Goal: Information Seeking & Learning: Learn about a topic

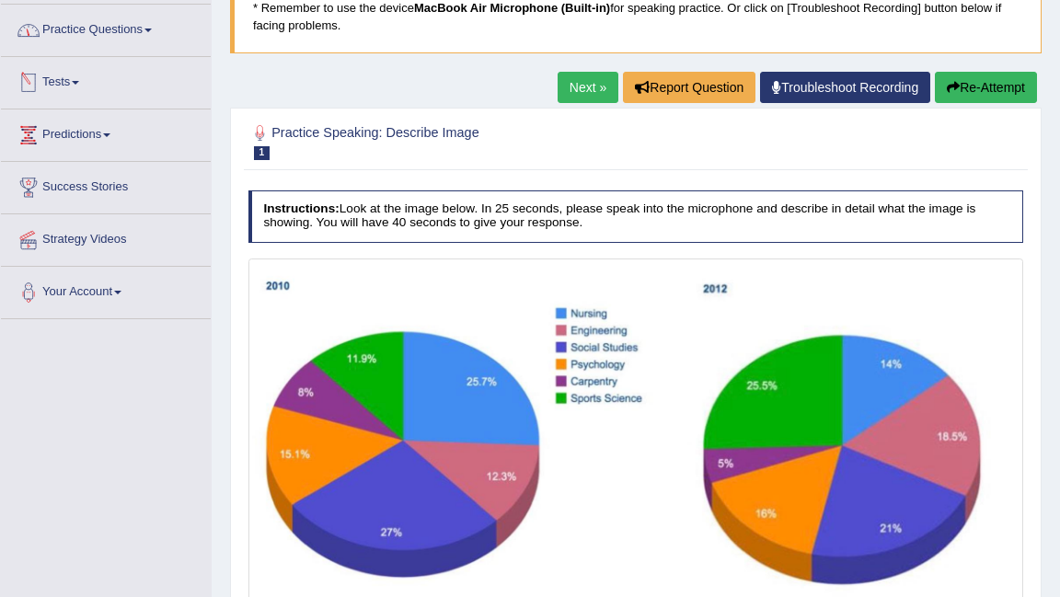
click at [108, 33] on link "Practice Questions" at bounding box center [106, 28] width 210 height 46
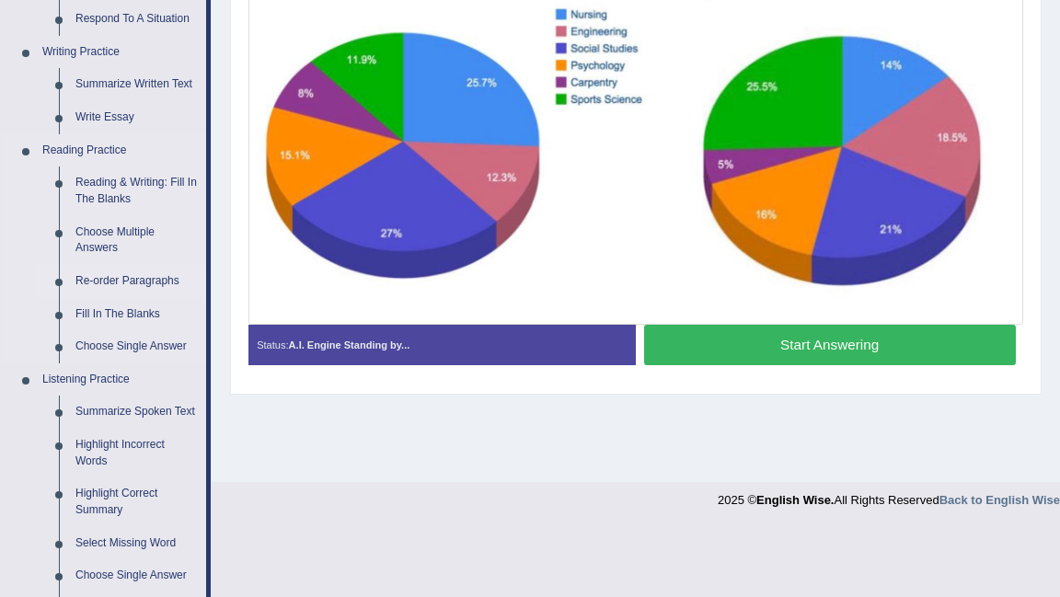
scroll to position [436, 0]
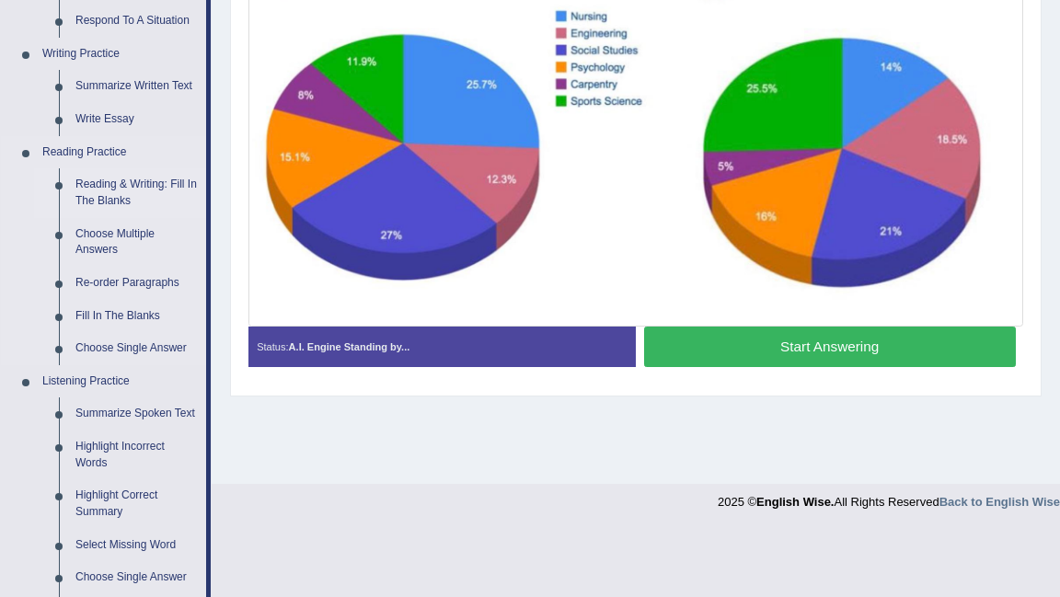
drag, startPoint x: 571, startPoint y: 352, endPoint x: 148, endPoint y: 184, distance: 455.4
click at [148, 184] on link "Reading & Writing: Fill In The Blanks" at bounding box center [136, 192] width 139 height 49
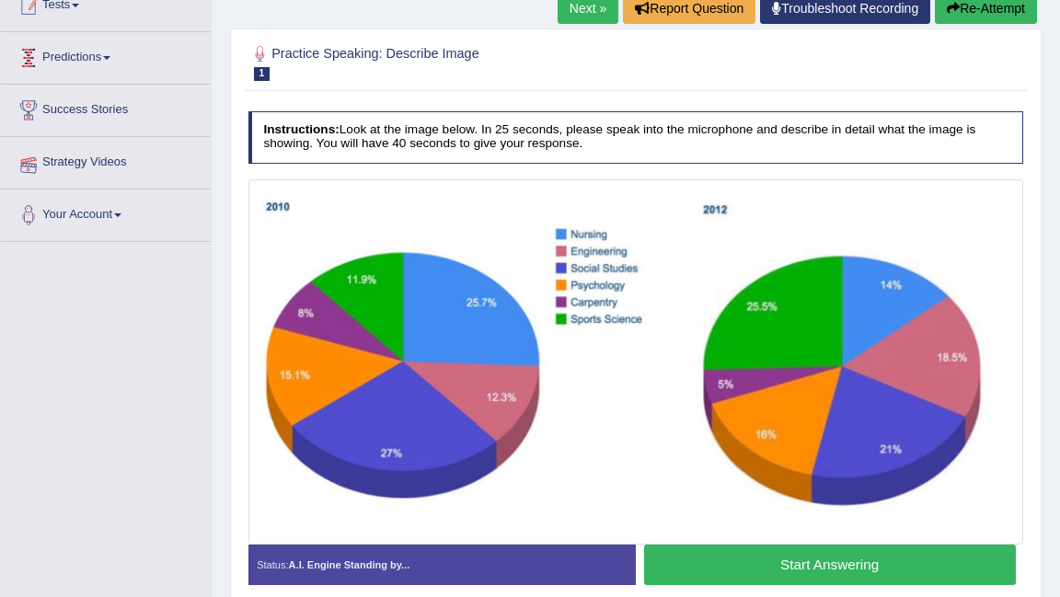
scroll to position [239, 0]
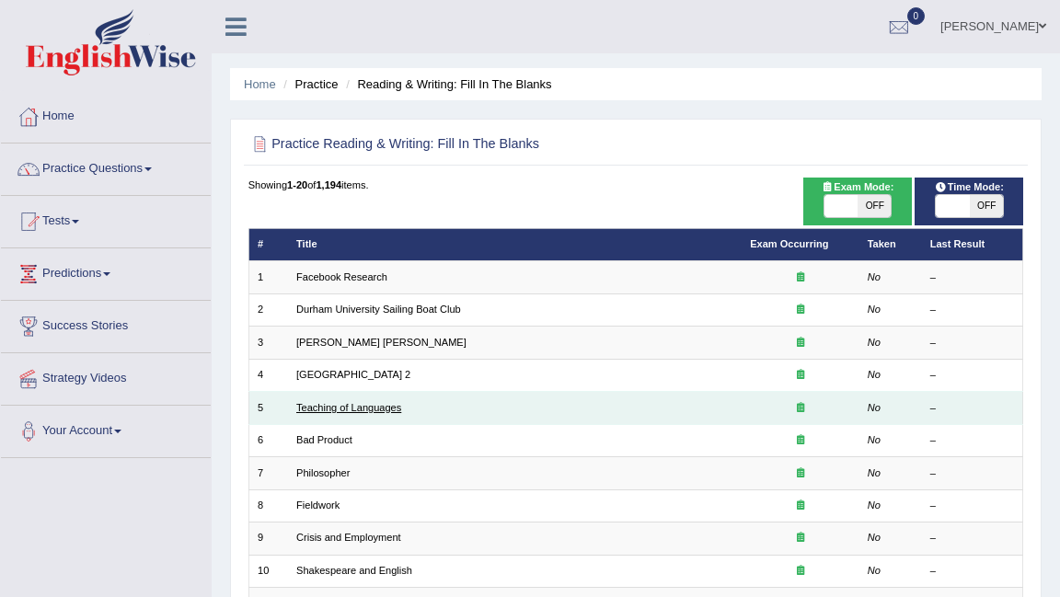
click at [336, 402] on link "Teaching of Languages" at bounding box center [348, 407] width 105 height 11
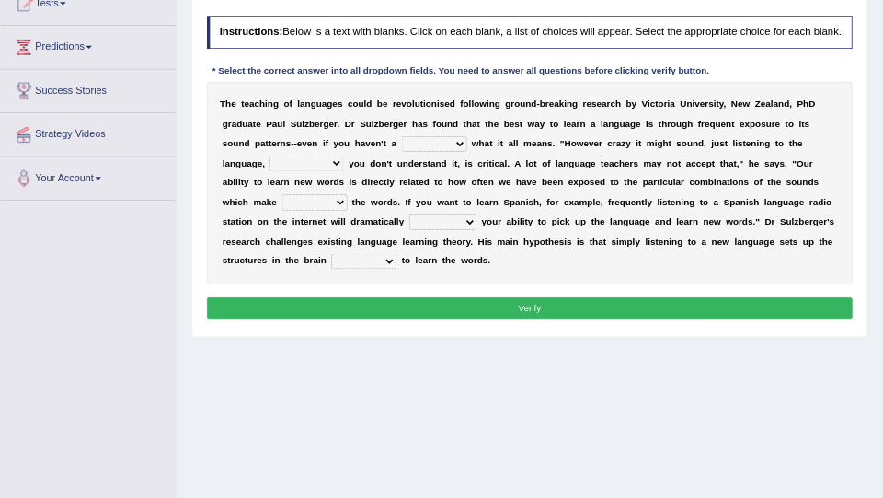
scroll to position [221, 0]
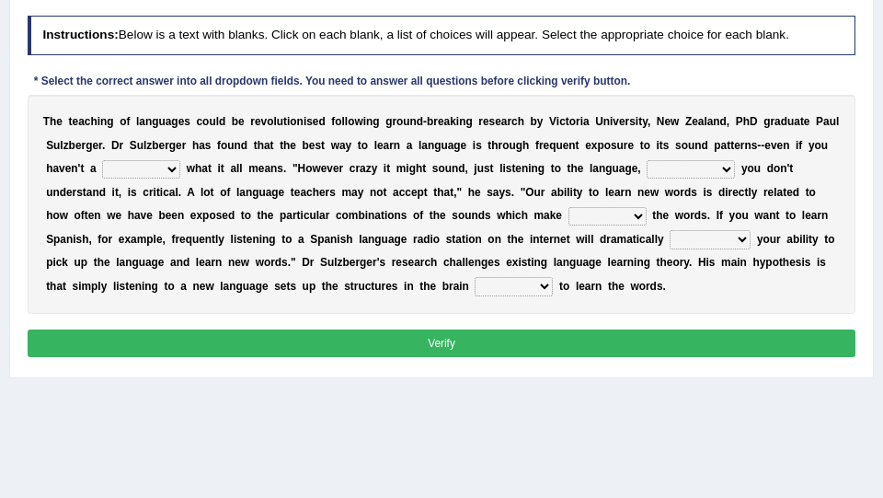
click at [153, 174] on select "dew claw clue due" at bounding box center [141, 169] width 78 height 18
select select "clue"
click at [102, 160] on select "dew claw clue due" at bounding box center [141, 169] width 78 height 18
click at [149, 170] on select "dew claw clue due" at bounding box center [141, 169] width 78 height 18
click at [721, 172] on select "but also all together even though if so" at bounding box center [691, 169] width 88 height 18
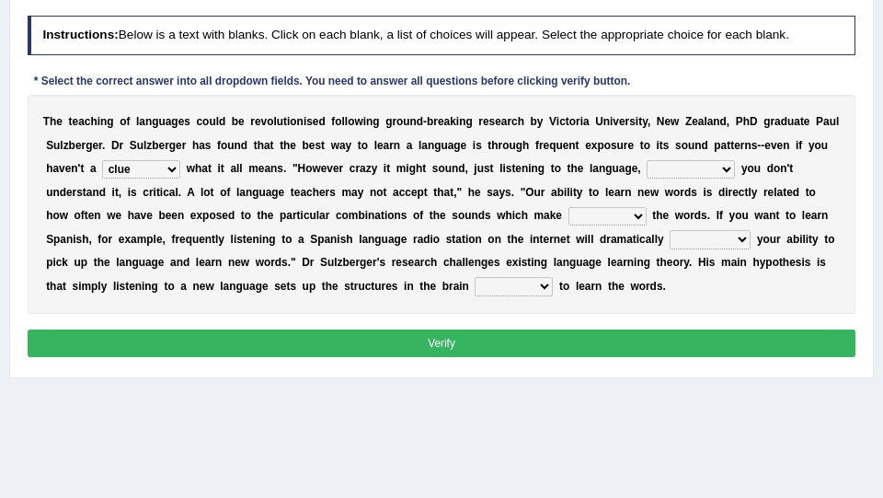
select select "even though"
click at [647, 160] on select "but also all together even though if so" at bounding box center [691, 169] width 88 height 18
click at [618, 223] on select "down up of on" at bounding box center [608, 216] width 78 height 18
select select "up"
click at [569, 207] on select "down up of on" at bounding box center [608, 216] width 78 height 18
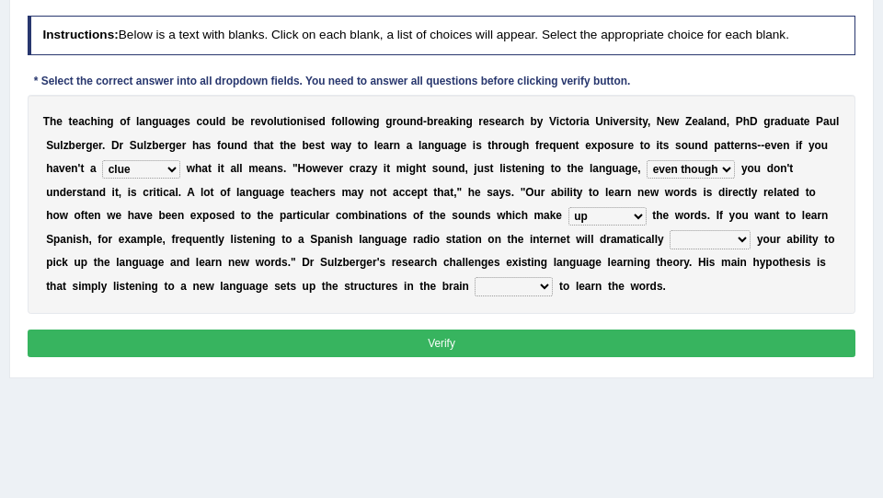
click at [726, 237] on select "evaluate exaggerate describe boost" at bounding box center [710, 239] width 81 height 18
select select "boost"
click at [670, 231] on select "evaluate exaggerate describe boost" at bounding box center [710, 239] width 81 height 18
click at [505, 298] on div "T h e t e a c h i n g o f l a n g u a g e s c o u l d b e r e v o l u t i o n i…" at bounding box center [442, 204] width 829 height 219
click at [509, 288] on select "requiring required directed to require" at bounding box center [514, 286] width 78 height 18
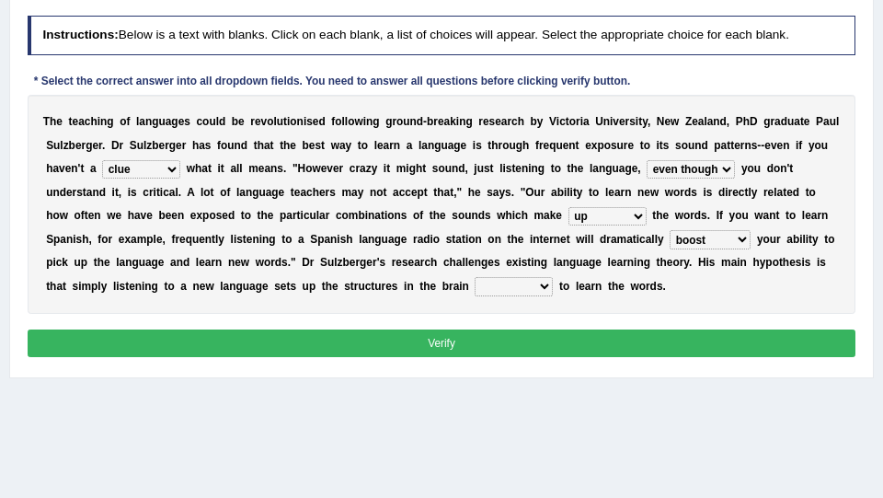
select select "required"
click at [475, 278] on select "requiring required directed to require" at bounding box center [514, 286] width 78 height 18
click at [530, 340] on button "Verify" at bounding box center [442, 342] width 829 height 27
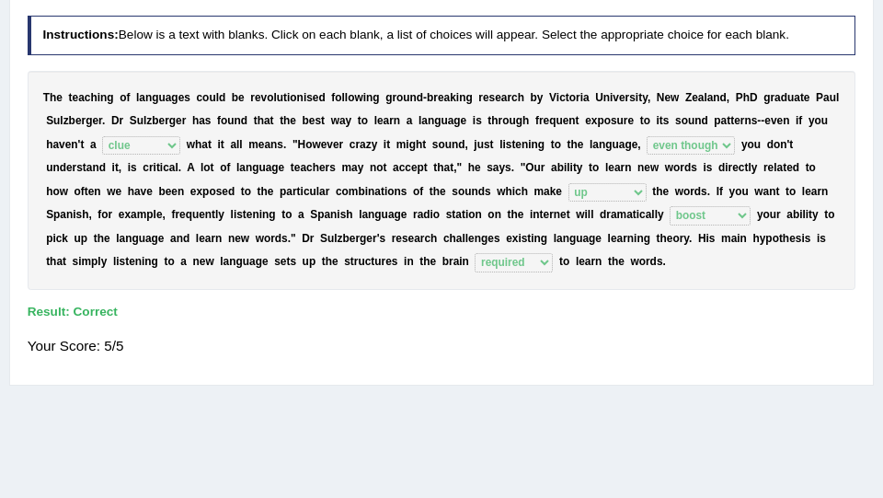
scroll to position [0, 0]
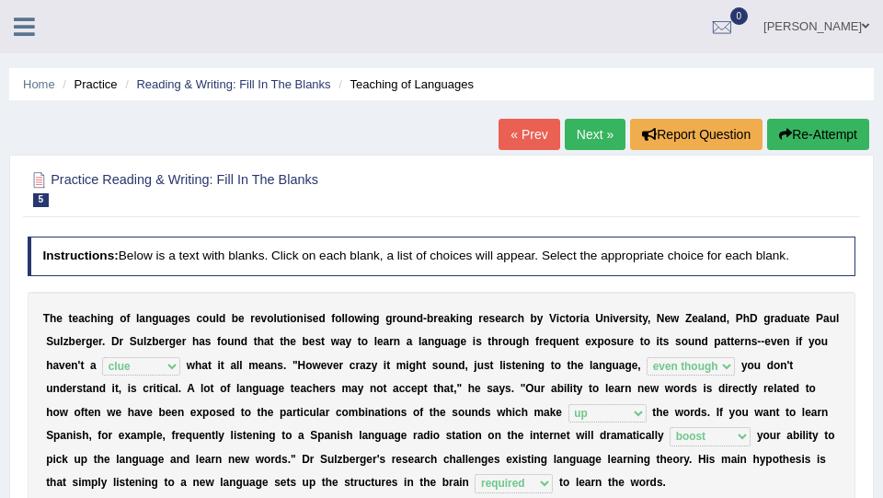
click at [586, 121] on link "Next »" at bounding box center [595, 134] width 61 height 31
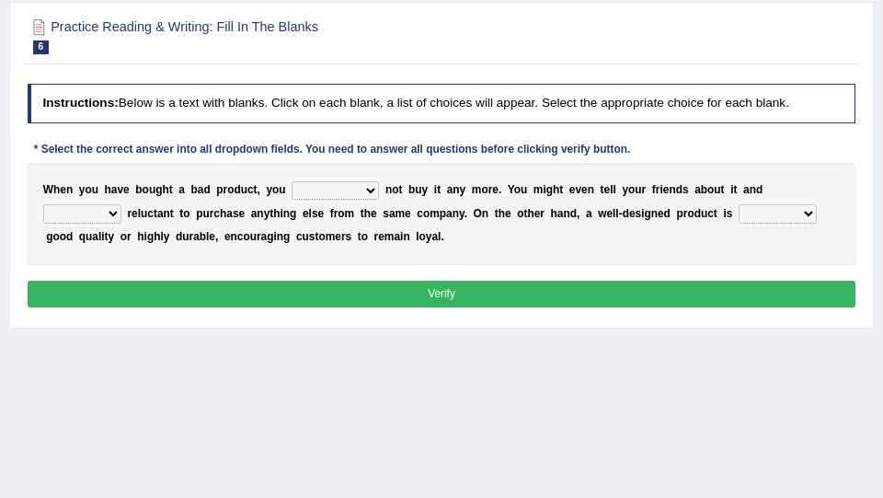
scroll to position [155, 0]
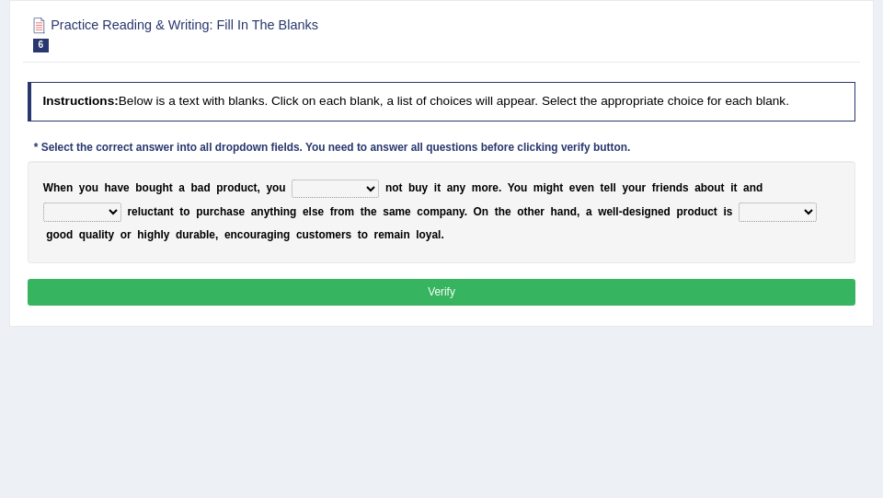
click at [364, 190] on select "would have should have should" at bounding box center [335, 188] width 87 height 18
select select "would"
click at [292, 179] on select "would have should have should" at bounding box center [335, 188] width 87 height 18
click at [121, 202] on select "is are be being" at bounding box center [82, 211] width 78 height 18
select select "be"
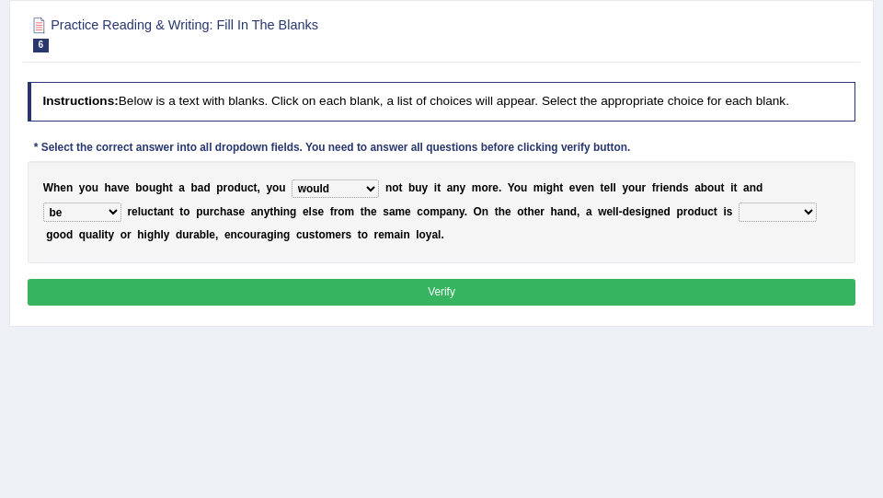
click at [121, 202] on select "is are be being" at bounding box center [82, 211] width 78 height 18
click at [687, 228] on div "W h e n y o u h a v e b o u g h t a b a d p r o d u c t , y o u would have shou…" at bounding box center [442, 212] width 829 height 102
click at [739, 218] on select "both also neither either" at bounding box center [778, 211] width 78 height 18
select select "also"
click at [739, 203] on select "both also neither either" at bounding box center [778, 211] width 78 height 18
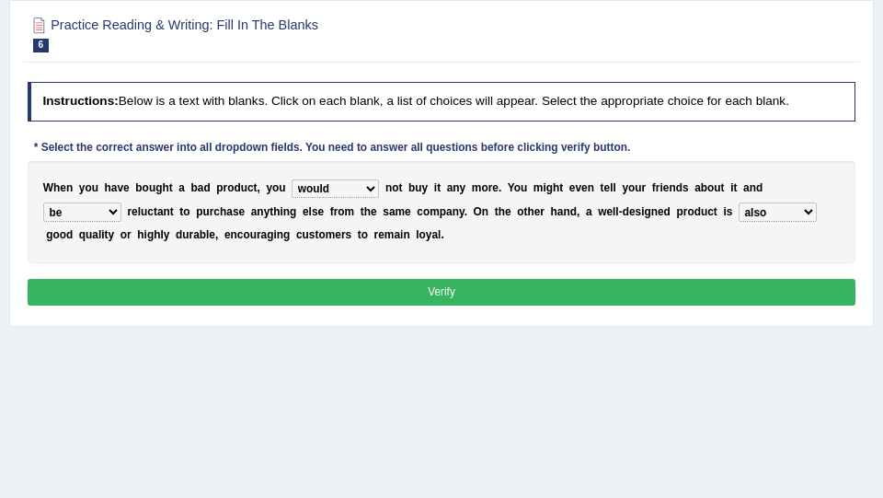
click at [739, 211] on select "both also neither either" at bounding box center [778, 211] width 78 height 18
click at [739, 203] on select "both also neither either" at bounding box center [778, 211] width 78 height 18
click at [739, 215] on select "both also neither either" at bounding box center [778, 211] width 78 height 18
click at [739, 203] on select "both also neither either" at bounding box center [778, 211] width 78 height 18
click at [739, 217] on select "both also neither either" at bounding box center [778, 211] width 78 height 18
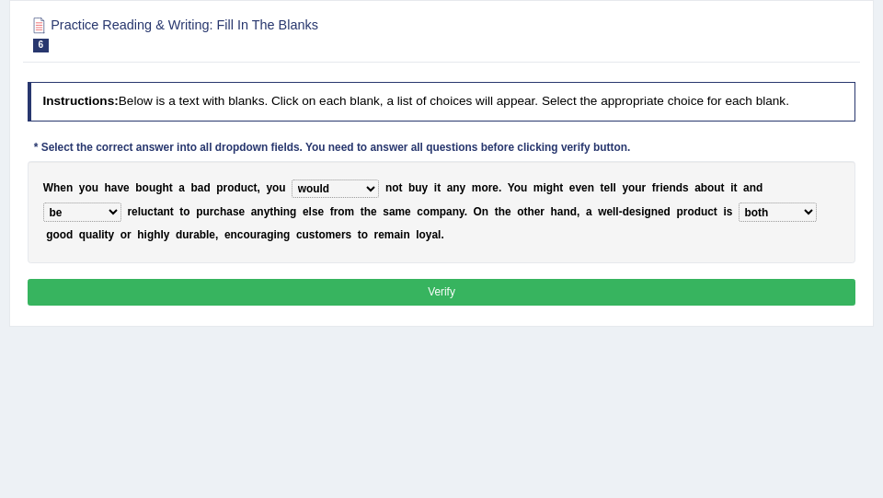
select select "also"
click at [739, 203] on select "both also neither either" at bounding box center [778, 211] width 78 height 18
click at [498, 293] on button "Verify" at bounding box center [442, 292] width 829 height 27
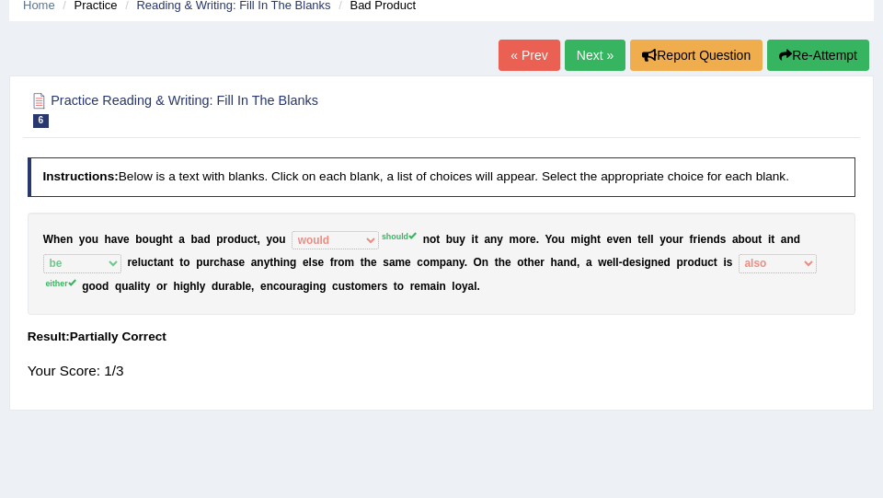
scroll to position [73, 0]
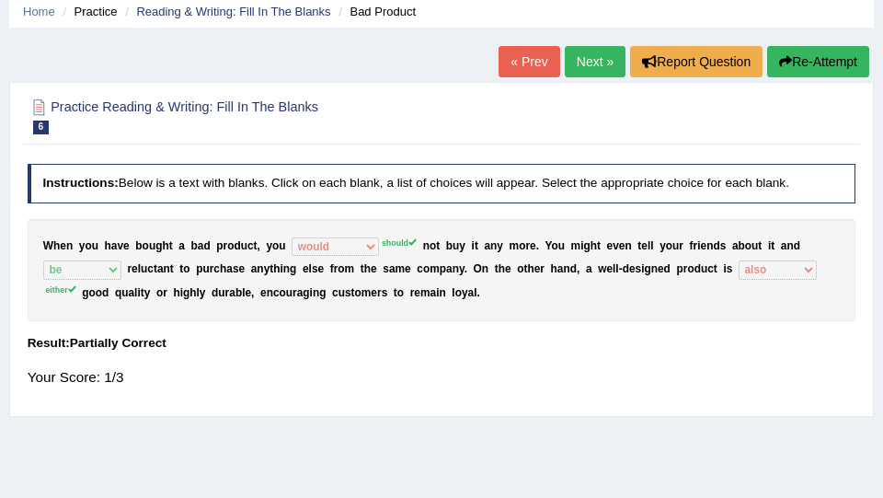
click at [582, 53] on link "Next »" at bounding box center [595, 61] width 61 height 31
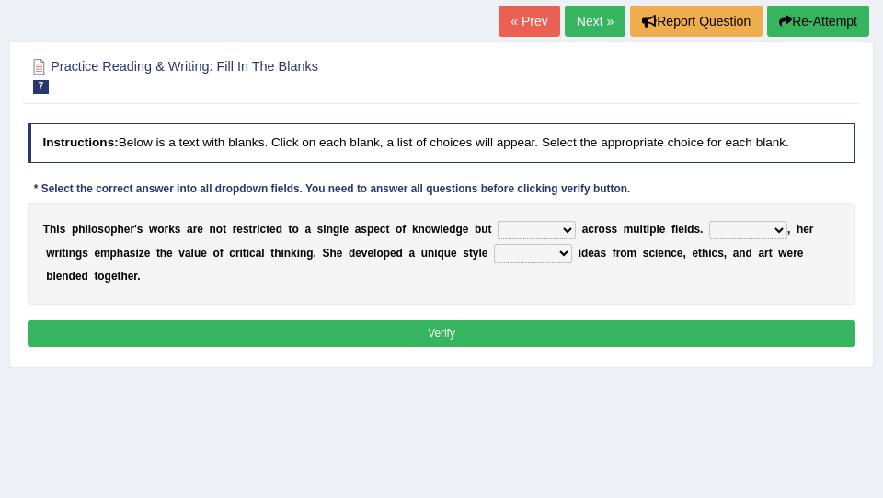
scroll to position [115, 0]
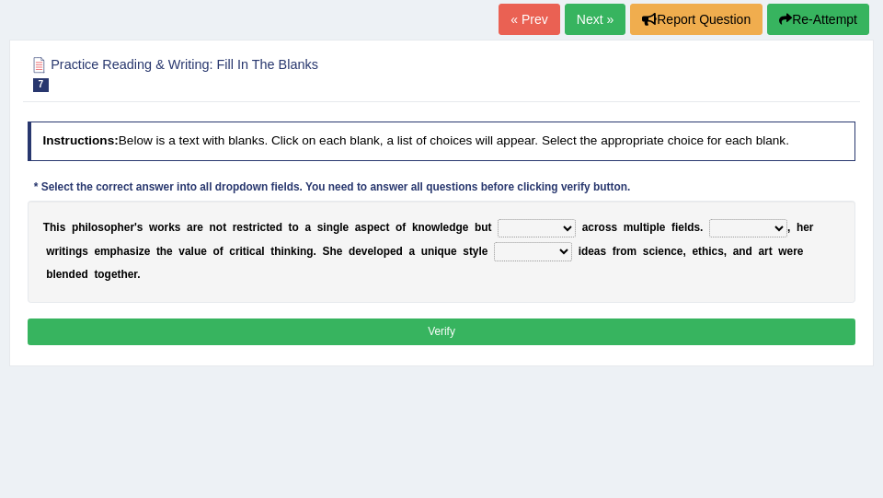
click at [518, 234] on select "constrain contain assemble extend" at bounding box center [537, 228] width 78 height 18
select select "extend"
click at [498, 219] on select "constrain contain assemble extend" at bounding box center [537, 228] width 78 height 18
click at [764, 230] on select "Rather So Moreover Likely" at bounding box center [748, 228] width 78 height 18
select select "Moreover"
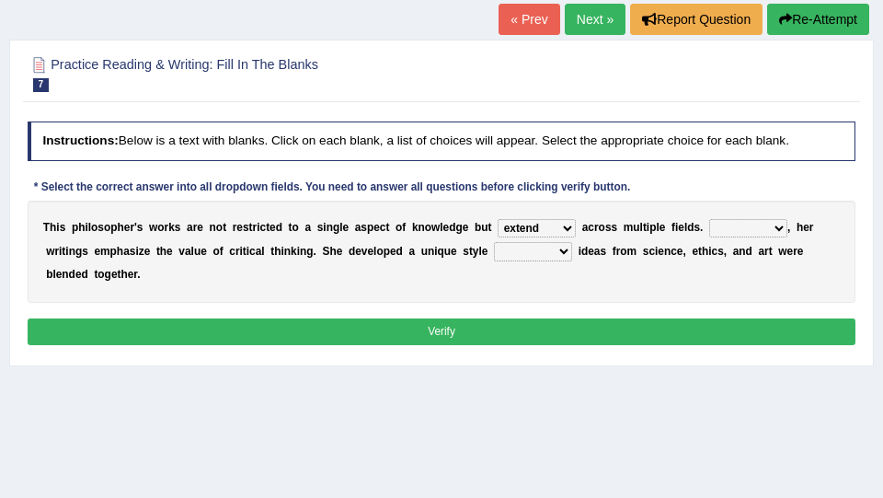
click at [709, 219] on select "Rather So Moreover Likely" at bounding box center [748, 228] width 78 height 18
click at [540, 252] on select "in that that which in which" at bounding box center [533, 251] width 78 height 18
click at [494, 242] on select "in that that which in which" at bounding box center [533, 251] width 78 height 18
click at [546, 253] on select "in that that which in which" at bounding box center [533, 251] width 78 height 18
select select "in which"
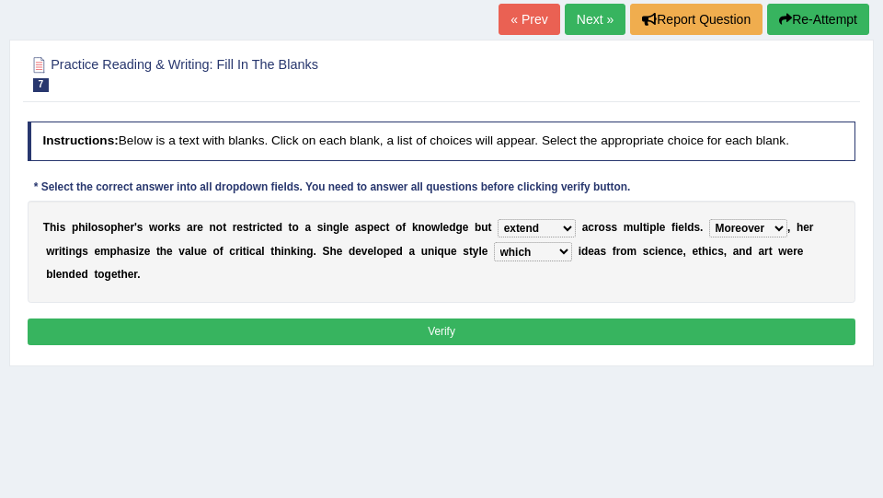
click at [494, 242] on select "in that that which in which" at bounding box center [533, 251] width 78 height 18
click at [545, 329] on button "Verify" at bounding box center [442, 331] width 829 height 27
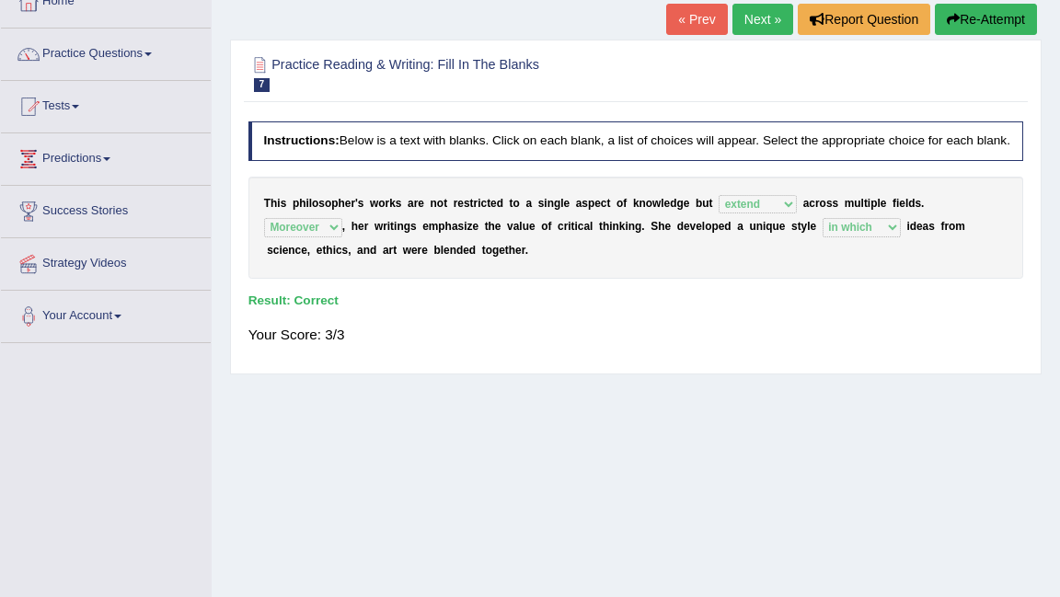
click at [112, 55] on link "Practice Questions" at bounding box center [106, 52] width 210 height 46
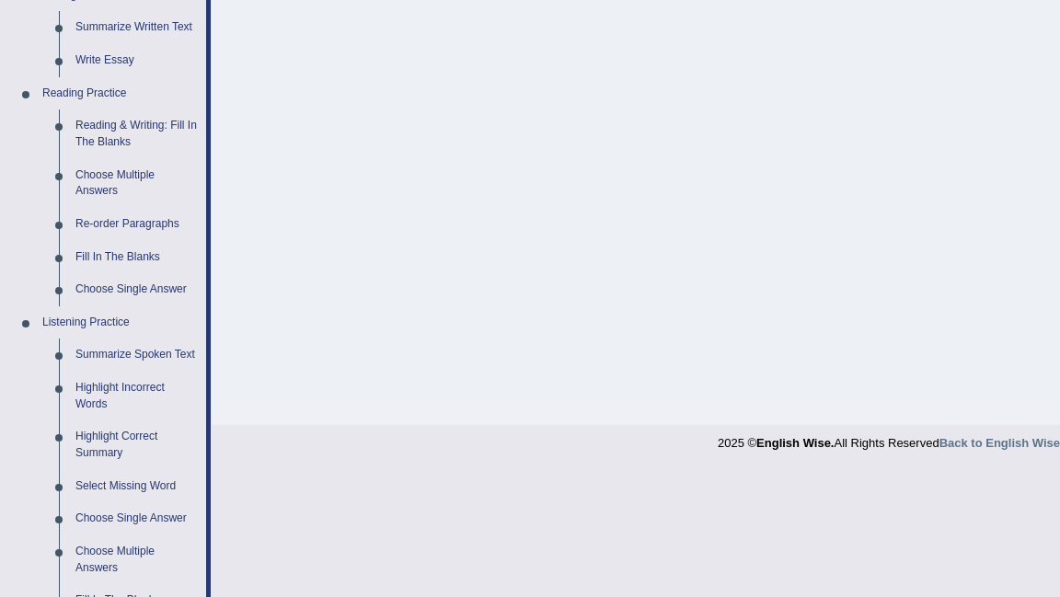
scroll to position [495, 0]
click at [135, 218] on link "Re-order Paragraphs" at bounding box center [136, 224] width 139 height 33
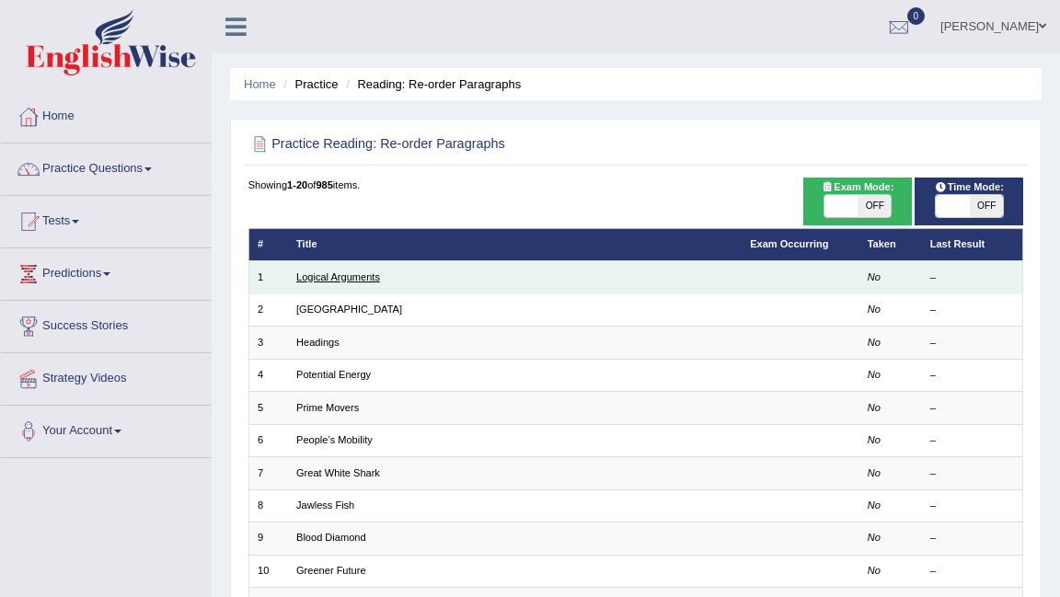
click at [356, 277] on link "Logical Arguments" at bounding box center [338, 276] width 84 height 11
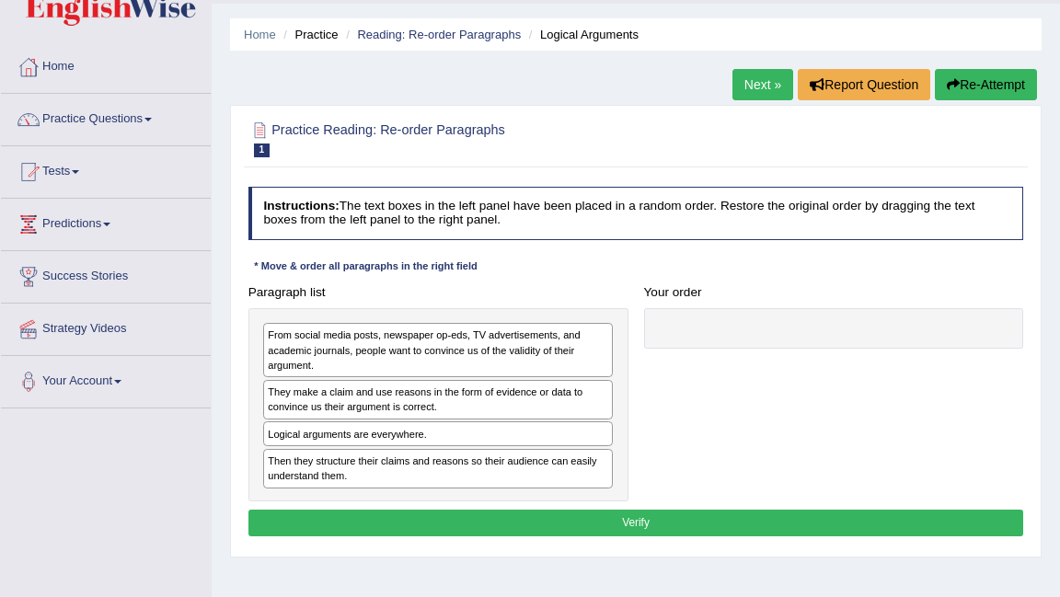
scroll to position [52, 0]
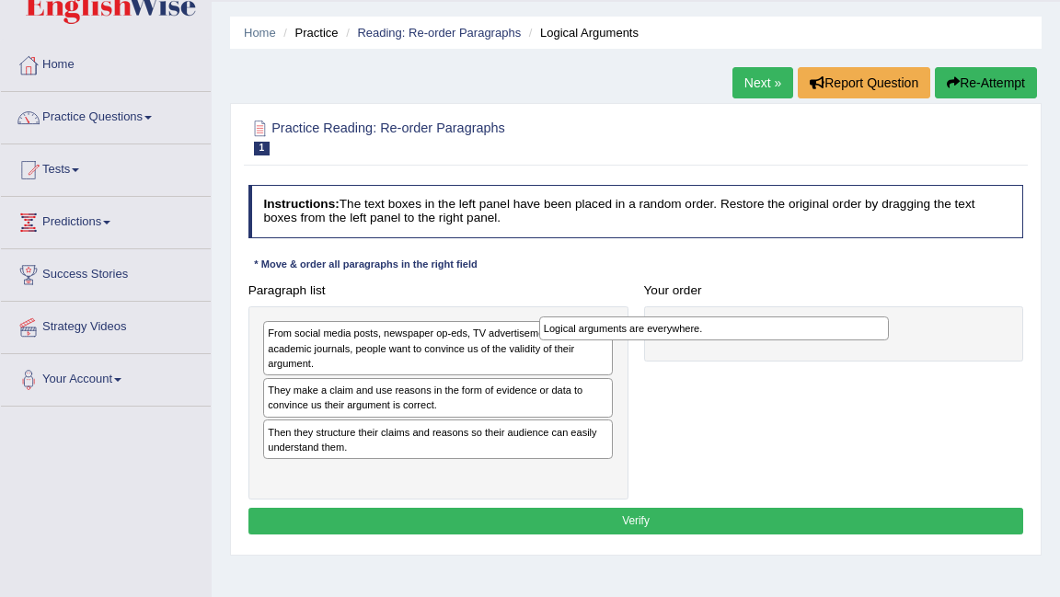
drag, startPoint x: 422, startPoint y: 429, endPoint x: 751, endPoint y: 333, distance: 342.1
click at [751, 333] on div "Logical arguments are everywhere." at bounding box center [714, 328] width 351 height 24
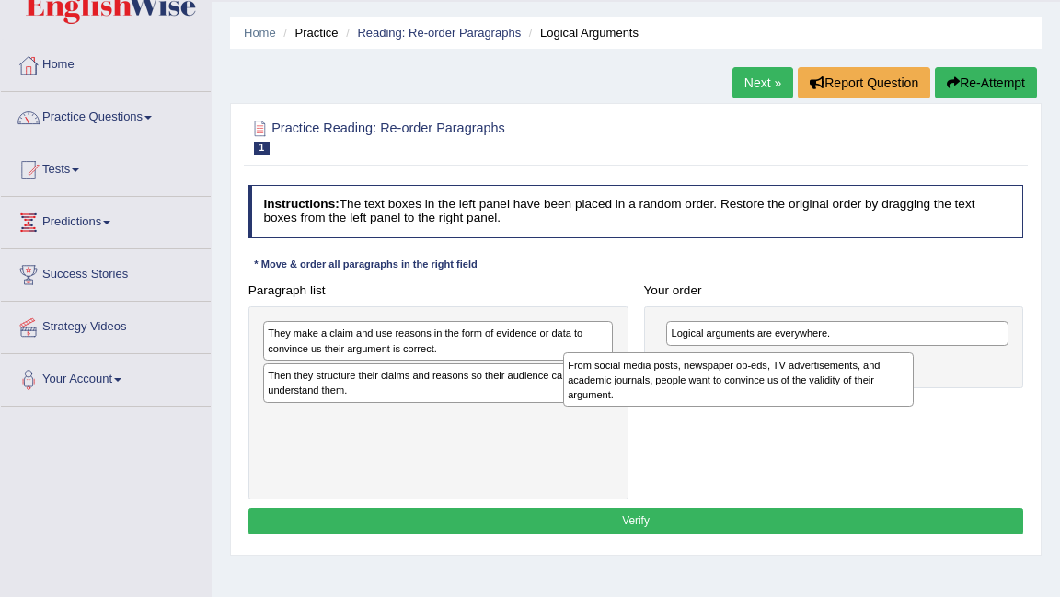
drag, startPoint x: 461, startPoint y: 356, endPoint x: 825, endPoint y: 401, distance: 367.1
click at [825, 401] on div "From social media posts, newspaper op-eds, TV advertisements, and academic jour…" at bounding box center [738, 379] width 351 height 54
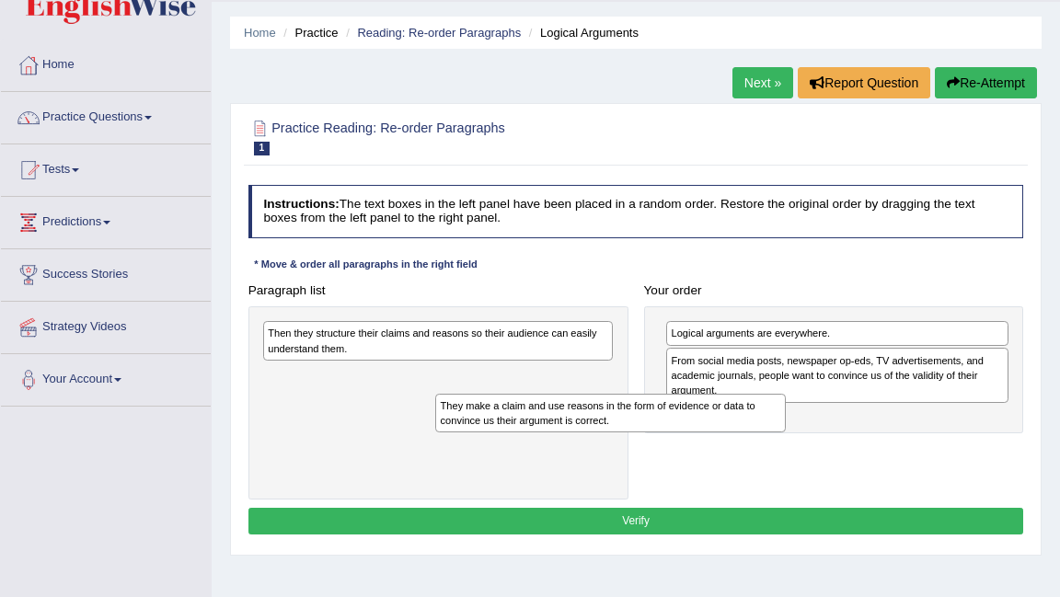
drag, startPoint x: 465, startPoint y: 349, endPoint x: 672, endPoint y: 442, distance: 226.9
click at [672, 442] on div "Paragraph list They make a claim and use reasons in the form of evidence or dat…" at bounding box center [635, 389] width 791 height 224
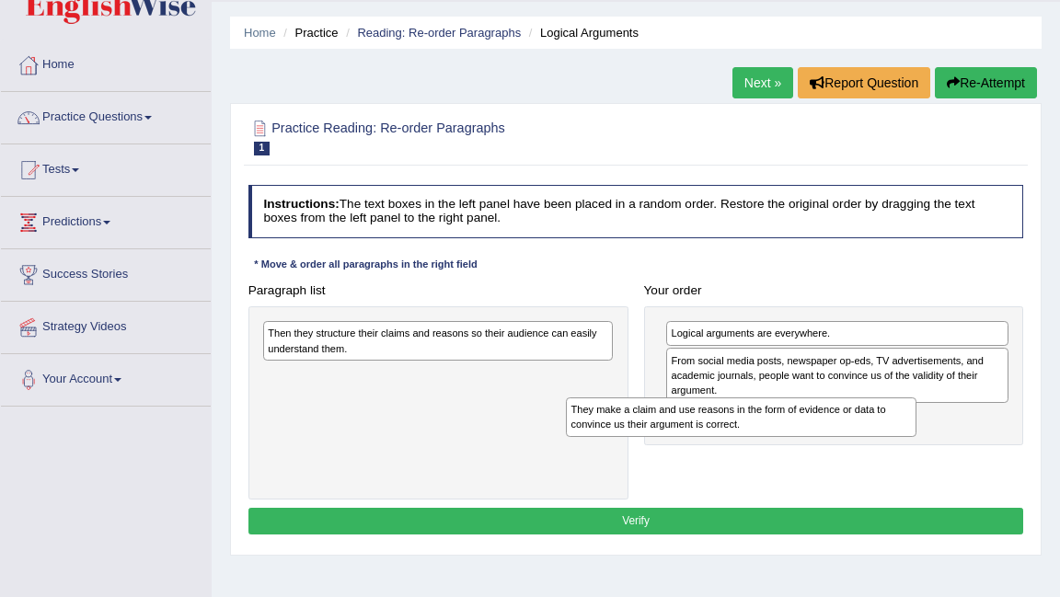
drag, startPoint x: 419, startPoint y: 387, endPoint x: 785, endPoint y: 443, distance: 370.4
click at [785, 443] on div "Paragraph list Then they structure their claims and reasons so their audience c…" at bounding box center [635, 389] width 791 height 224
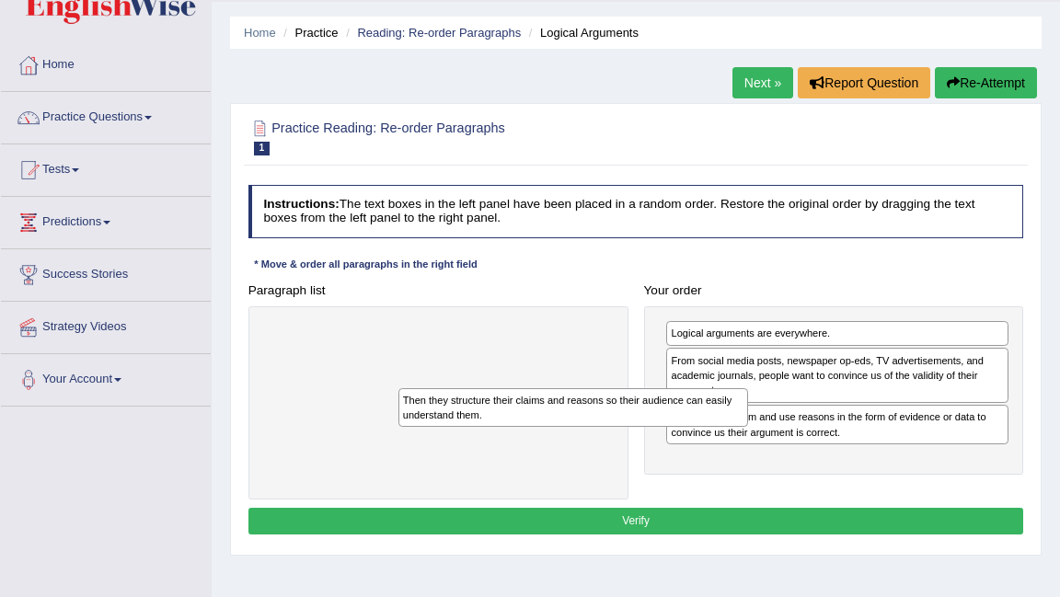
drag, startPoint x: 457, startPoint y: 349, endPoint x: 622, endPoint y: 434, distance: 185.6
click at [622, 434] on div "Then they structure their claims and reasons so their audience can easily under…" at bounding box center [438, 403] width 380 height 194
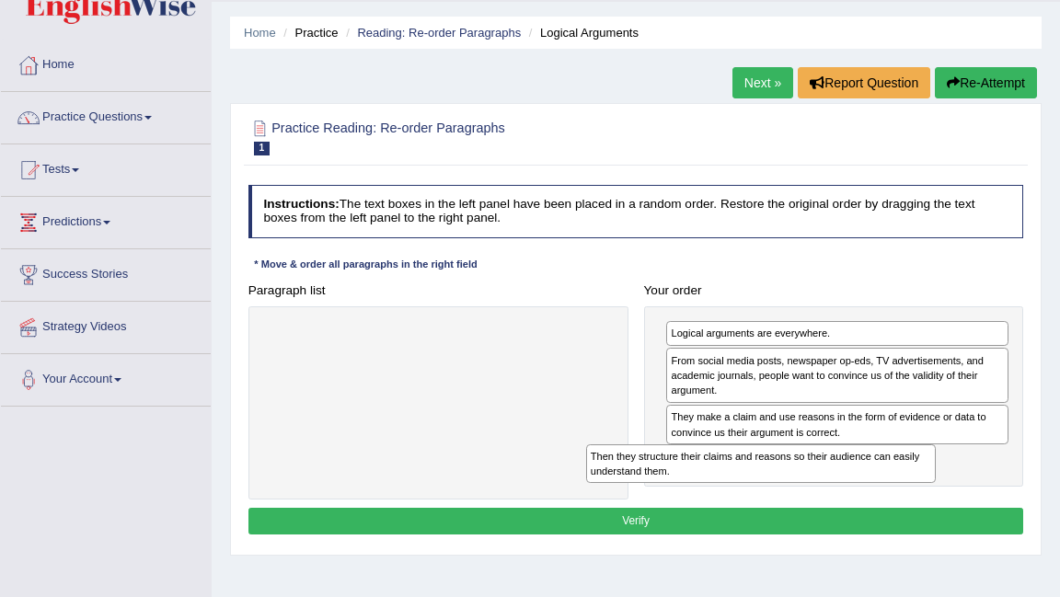
drag, startPoint x: 357, startPoint y: 339, endPoint x: 741, endPoint y: 489, distance: 413.1
click at [741, 489] on div "Paragraph list Then they structure their claims and reasons so their audience c…" at bounding box center [635, 389] width 791 height 224
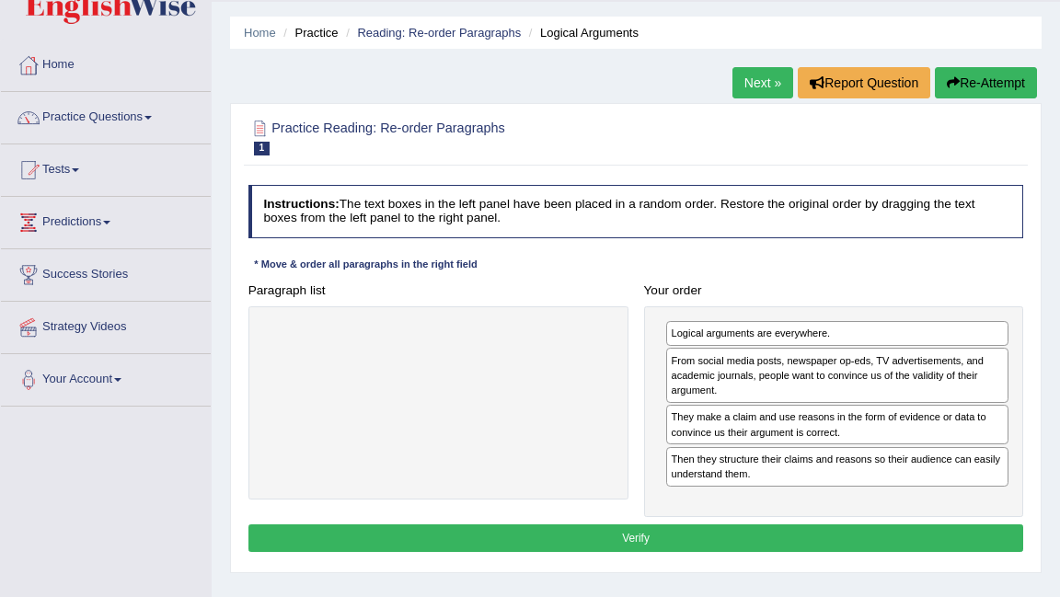
click at [725, 533] on button "Verify" at bounding box center [636, 537] width 776 height 27
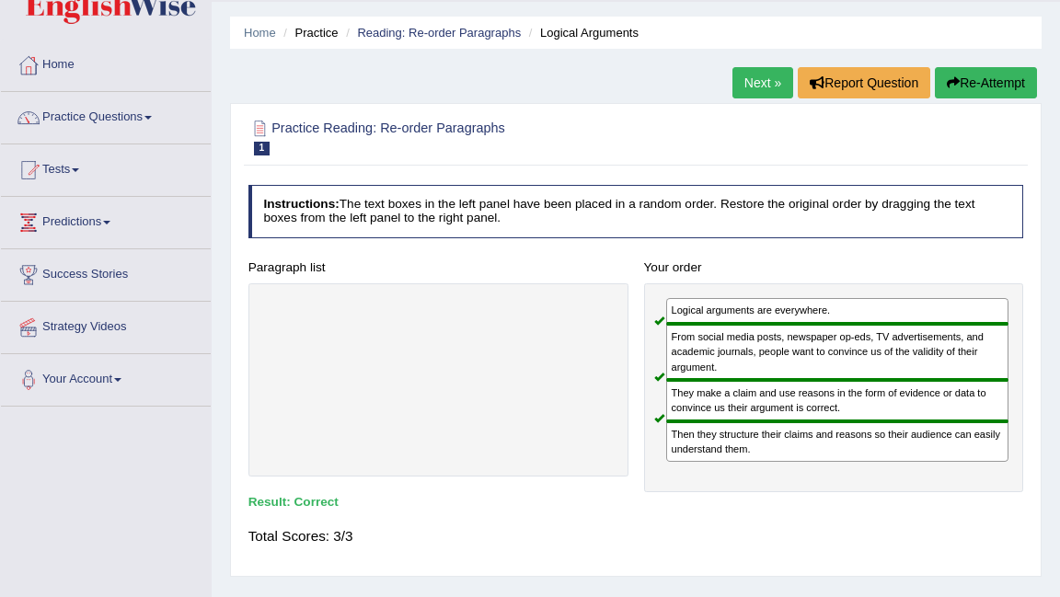
click at [737, 80] on link "Next »" at bounding box center [762, 82] width 61 height 31
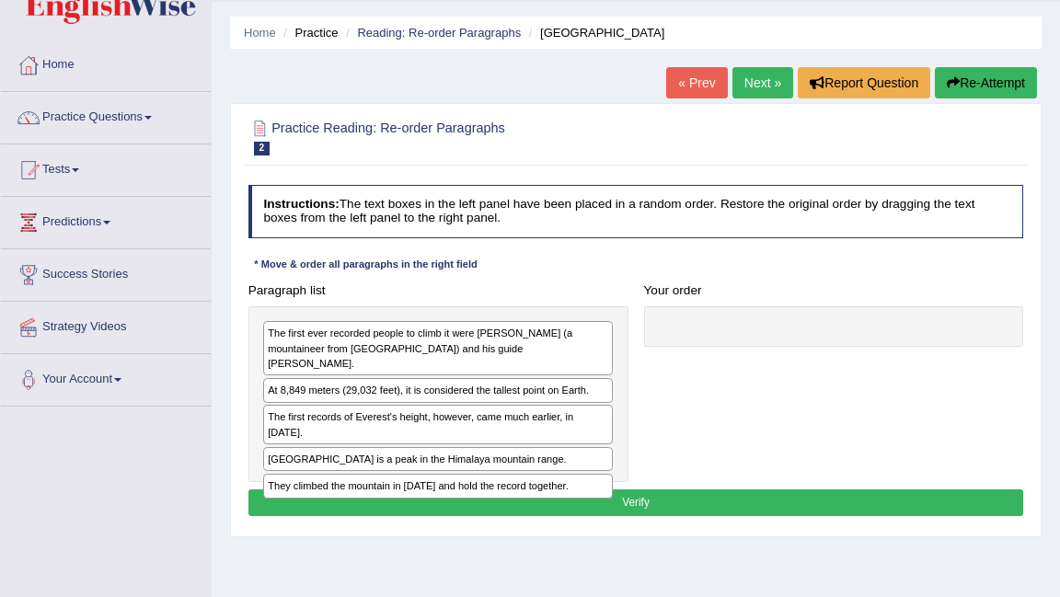
scroll to position [55, 0]
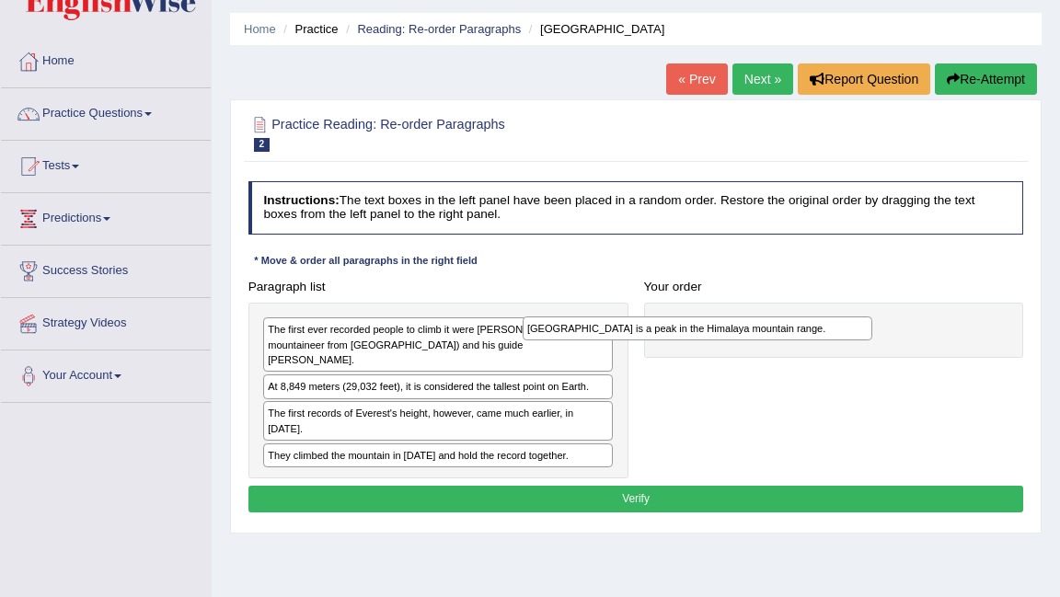
drag, startPoint x: 536, startPoint y: 425, endPoint x: 845, endPoint y: 337, distance: 321.5
click at [845, 337] on div "[GEOGRAPHIC_DATA] is a peak in the Himalaya mountain range." at bounding box center [698, 328] width 351 height 24
drag, startPoint x: 532, startPoint y: 382, endPoint x: 600, endPoint y: 356, distance: 72.8
click at [665, 356] on div "Paragraph list The first ever recorded people to climb it were Edmund Hillary (…" at bounding box center [635, 375] width 791 height 205
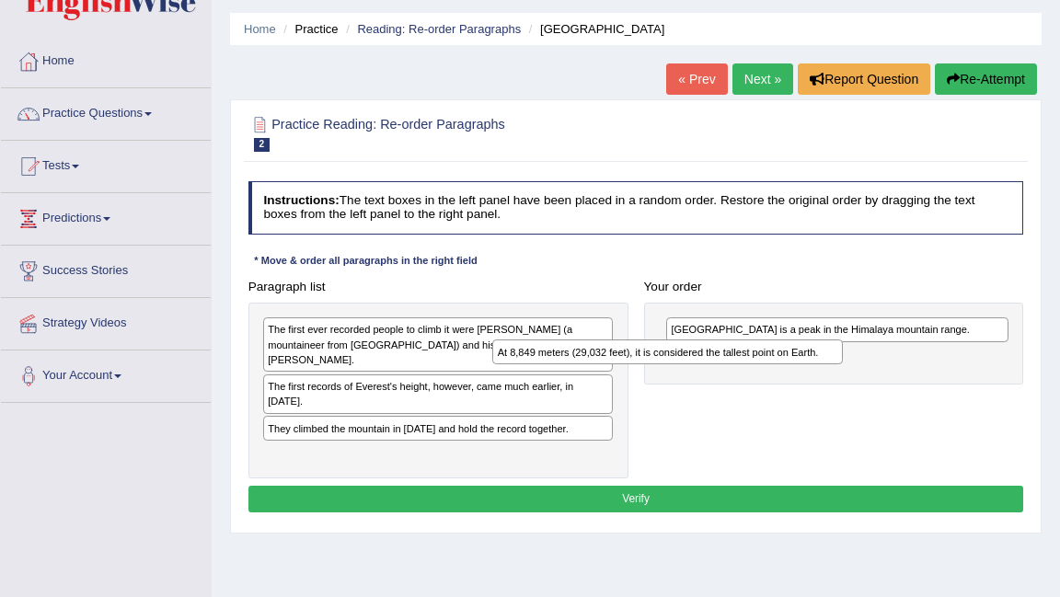
drag, startPoint x: 589, startPoint y: 372, endPoint x: 872, endPoint y: 364, distance: 283.4
click at [872, 365] on div "Paragraph list The first ever recorded people to climb it were Edmund Hillary (…" at bounding box center [635, 375] width 791 height 205
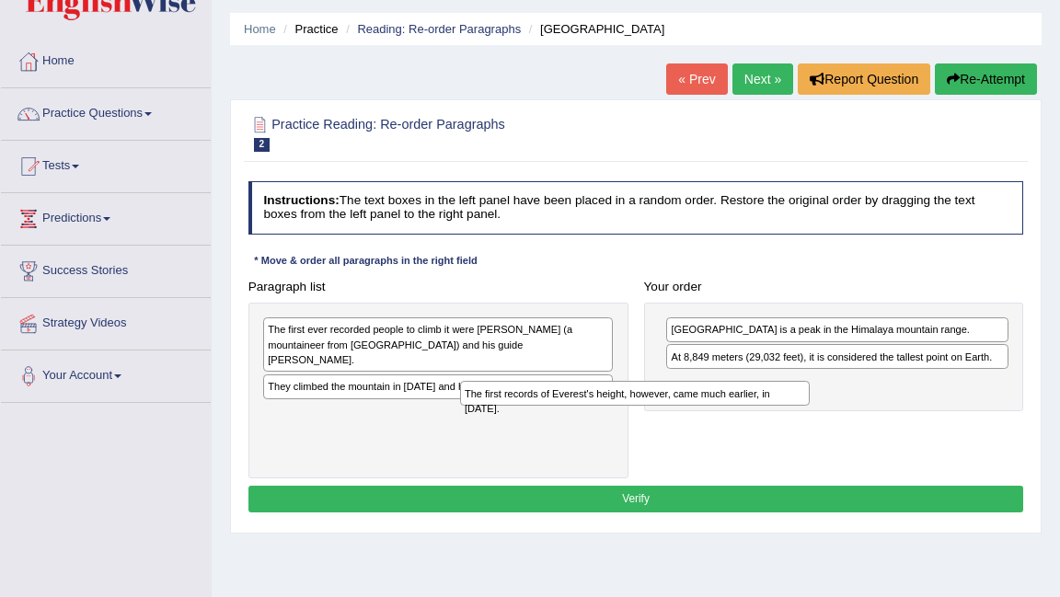
drag, startPoint x: 475, startPoint y: 380, endPoint x: 710, endPoint y: 420, distance: 239.0
click at [710, 420] on div "Paragraph list The first ever recorded people to climb it were Edmund Hillary (…" at bounding box center [635, 375] width 791 height 205
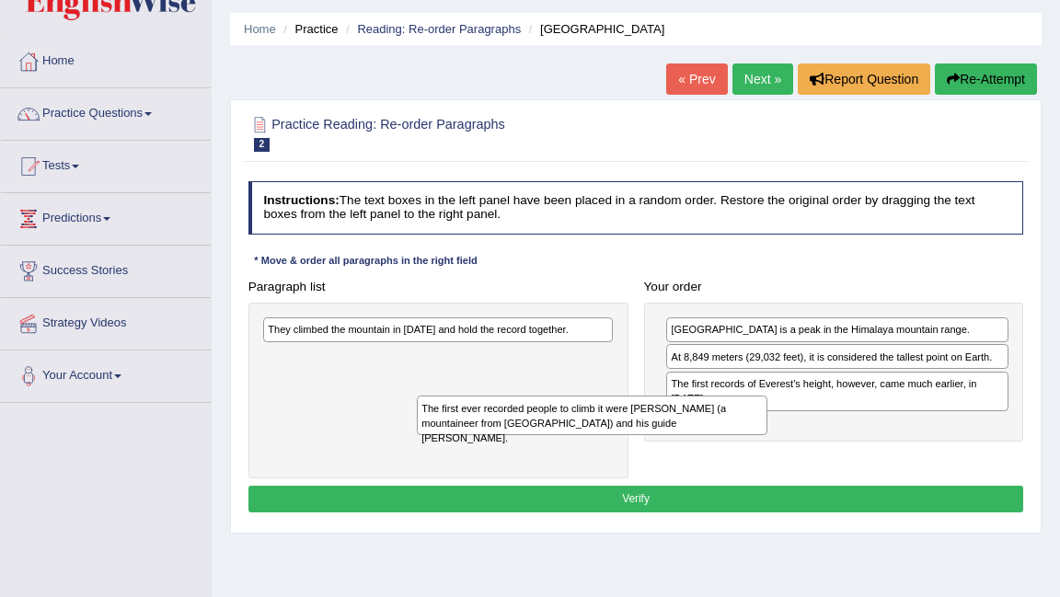
drag, startPoint x: 537, startPoint y: 343, endPoint x: 723, endPoint y: 443, distance: 211.2
click at [723, 442] on div "Paragraph list The first ever recorded people to climb it were Edmund Hillary (…" at bounding box center [635, 375] width 791 height 205
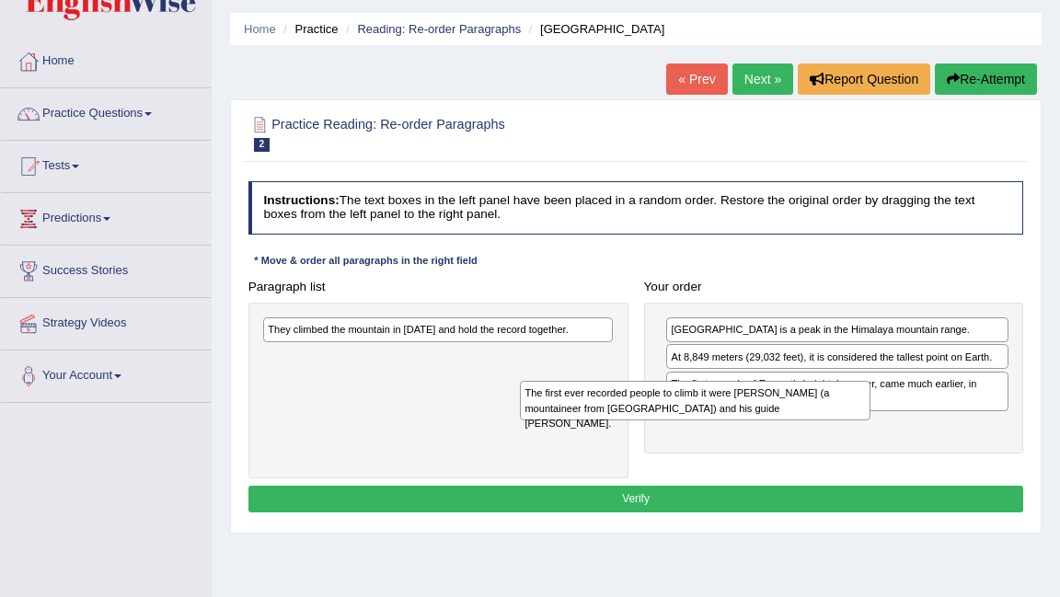
drag, startPoint x: 431, startPoint y: 362, endPoint x: 736, endPoint y: 418, distance: 310.5
click at [736, 418] on div "The first ever recorded people to climb it were Edmund Hillary (a mountaineer f…" at bounding box center [695, 401] width 351 height 40
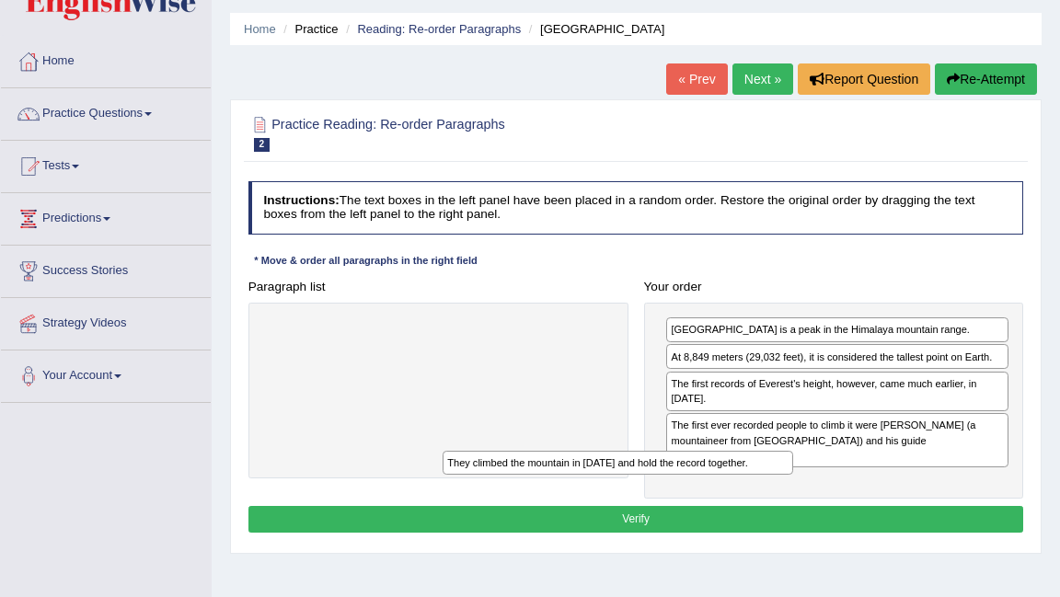
drag, startPoint x: 500, startPoint y: 330, endPoint x: 722, endPoint y: 490, distance: 273.5
click at [722, 490] on div "Instructions: The text boxes in the left panel have been placed in a random ord…" at bounding box center [635, 360] width 783 height 372
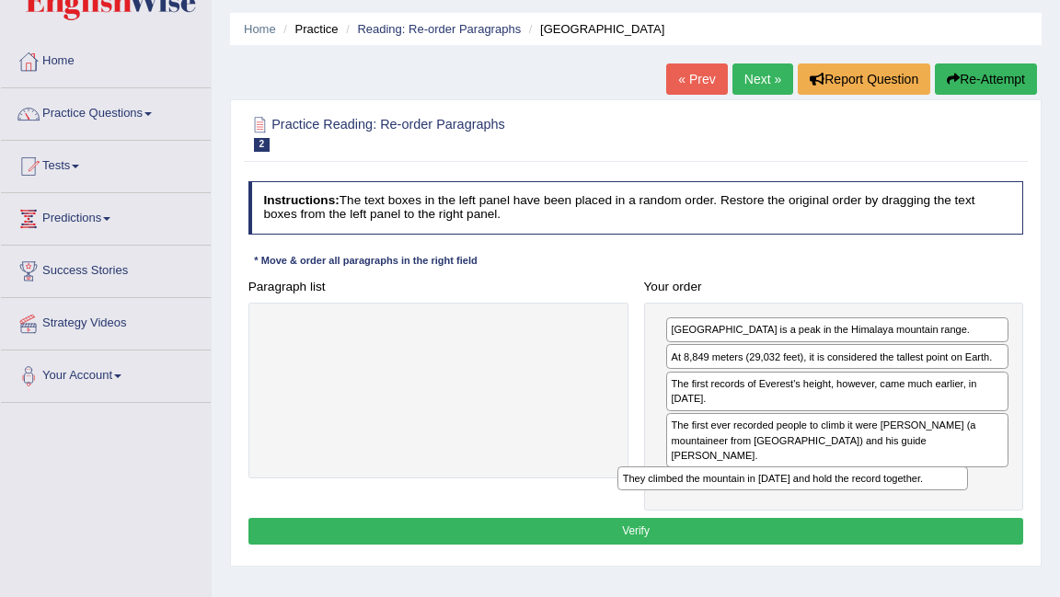
drag, startPoint x: 343, startPoint y: 326, endPoint x: 764, endPoint y: 509, distance: 459.4
click at [764, 509] on div "Instructions: The text boxes in the left panel have been placed in a random ord…" at bounding box center [635, 366] width 783 height 384
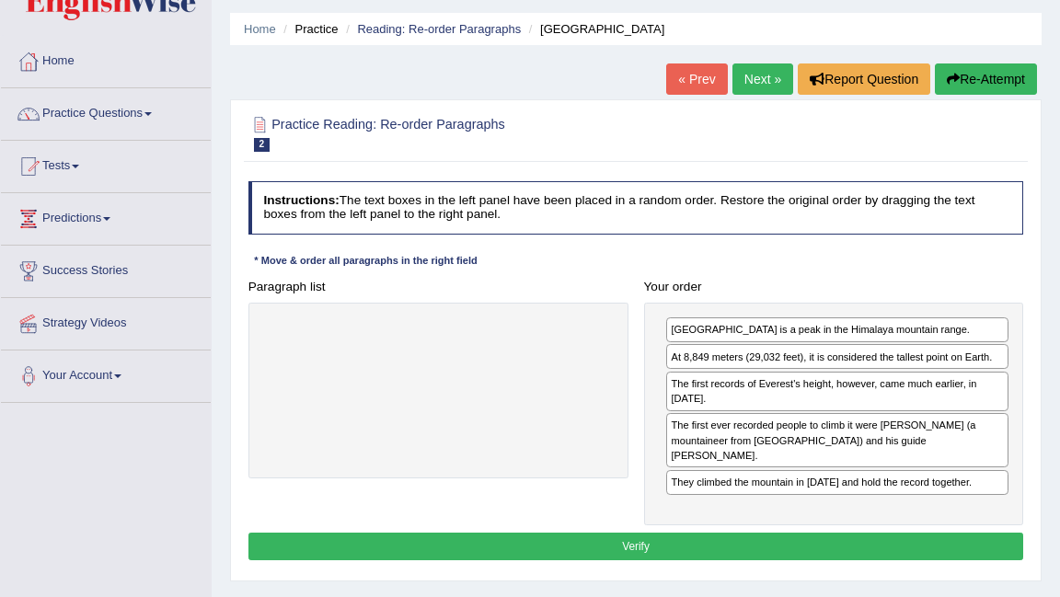
click at [866, 533] on button "Verify" at bounding box center [636, 546] width 776 height 27
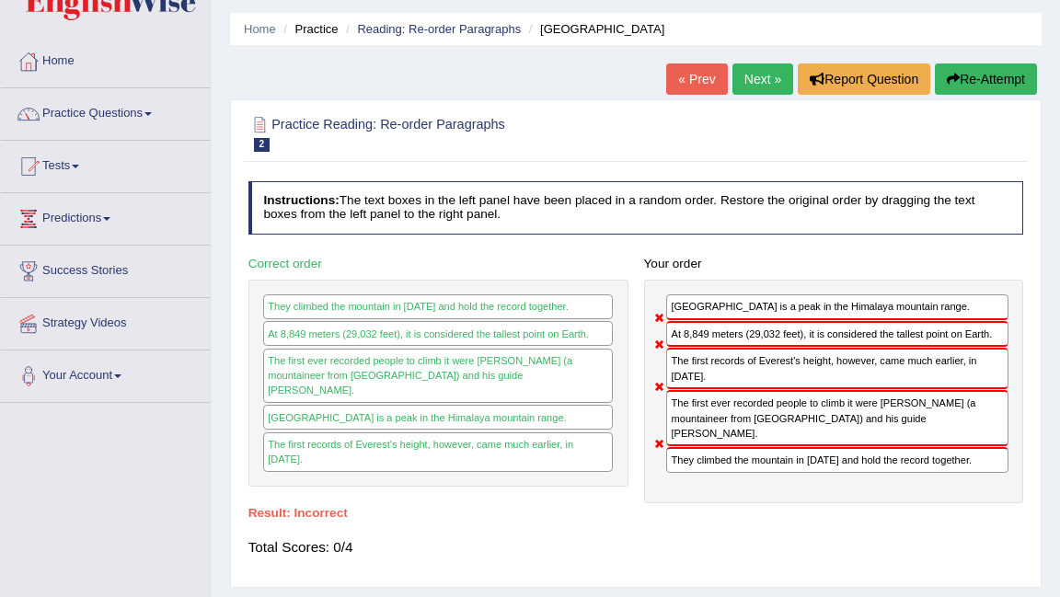
drag, startPoint x: 666, startPoint y: 521, endPoint x: 754, endPoint y: 78, distance: 451.2
click at [754, 78] on link "Next »" at bounding box center [762, 78] width 61 height 31
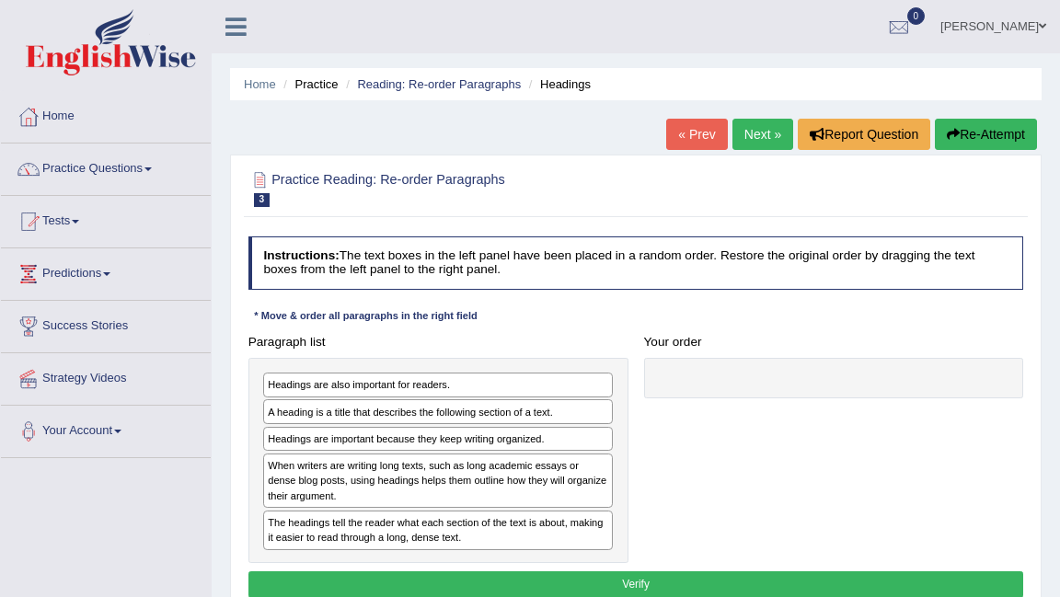
scroll to position [29, 0]
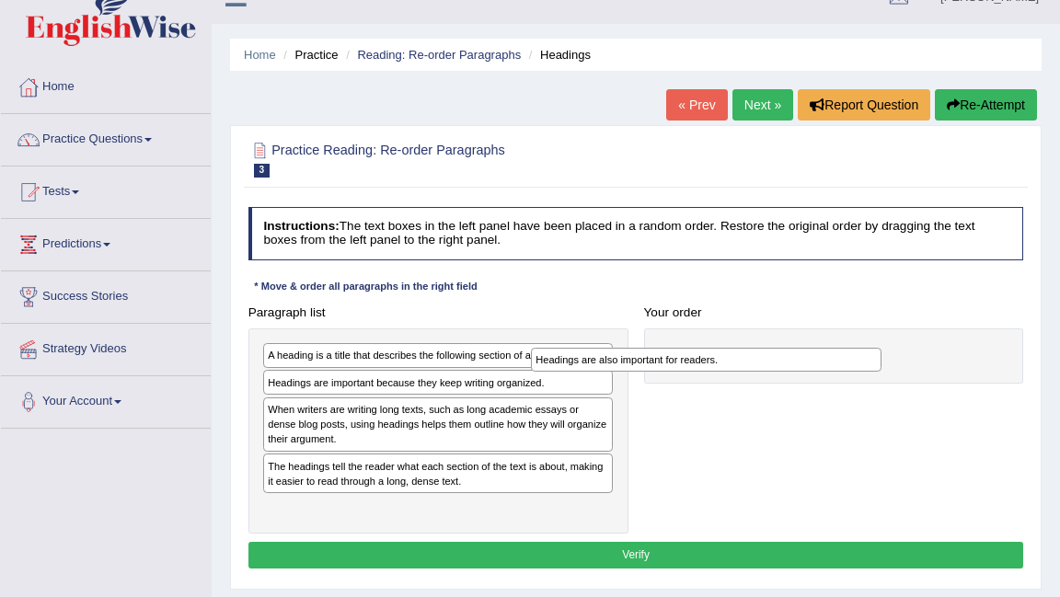
drag, startPoint x: 753, startPoint y: 75, endPoint x: 799, endPoint y: 374, distance: 301.6
click at [479, 361] on div "Headings are also important for readers. A heading is a title that describes th…" at bounding box center [438, 430] width 380 height 205
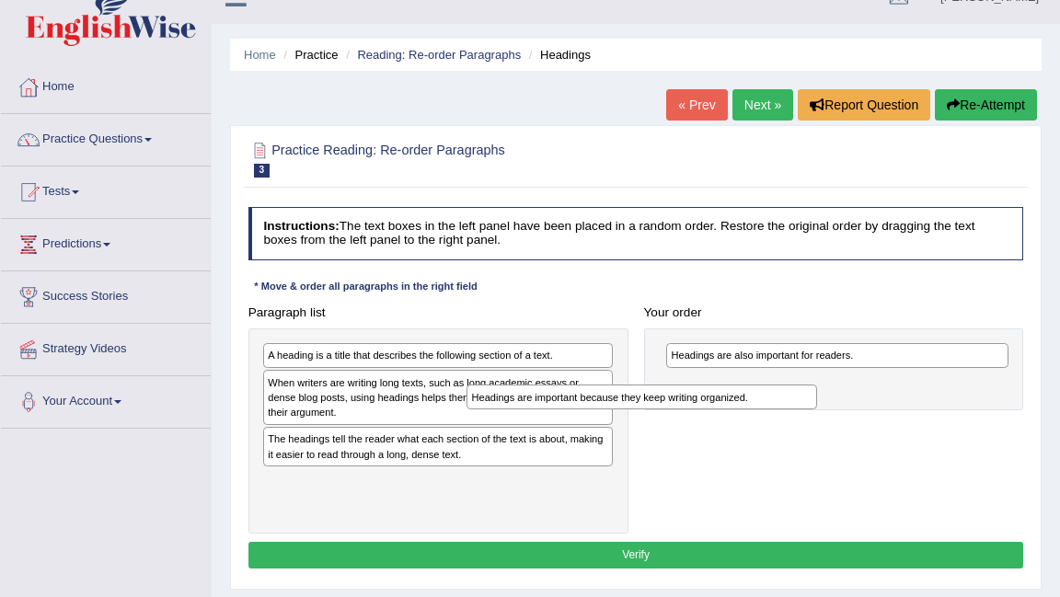
drag, startPoint x: 468, startPoint y: 387, endPoint x: 712, endPoint y: 418, distance: 245.7
click at [712, 418] on div "Paragraph list A heading is a title that describes the following section of a t…" at bounding box center [635, 416] width 791 height 235
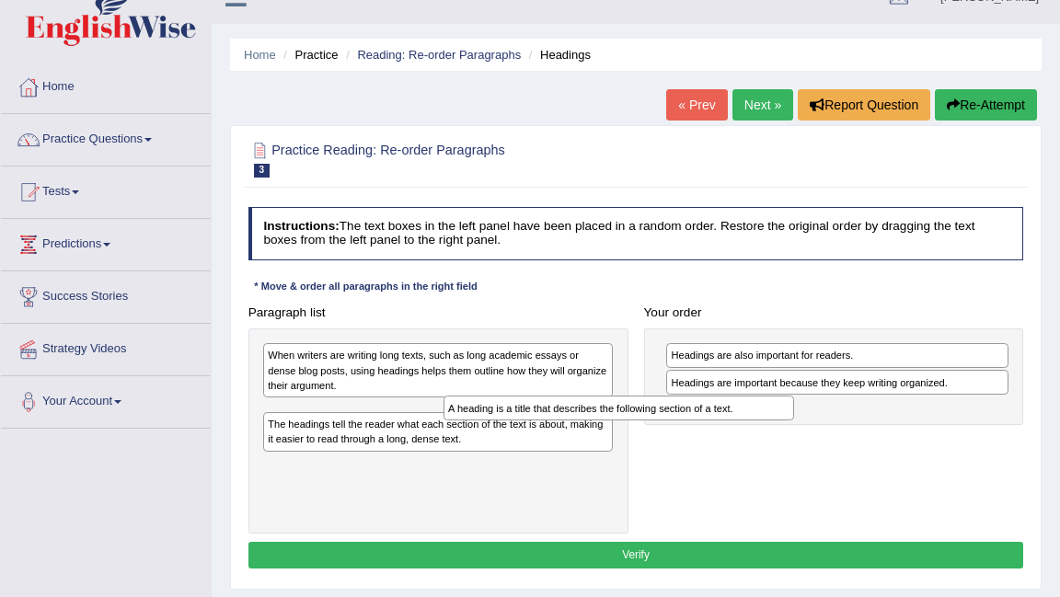
drag, startPoint x: 514, startPoint y: 362, endPoint x: 730, endPoint y: 431, distance: 226.9
click at [730, 431] on div "Paragraph list A heading is a title that describes the following section of a t…" at bounding box center [635, 416] width 791 height 235
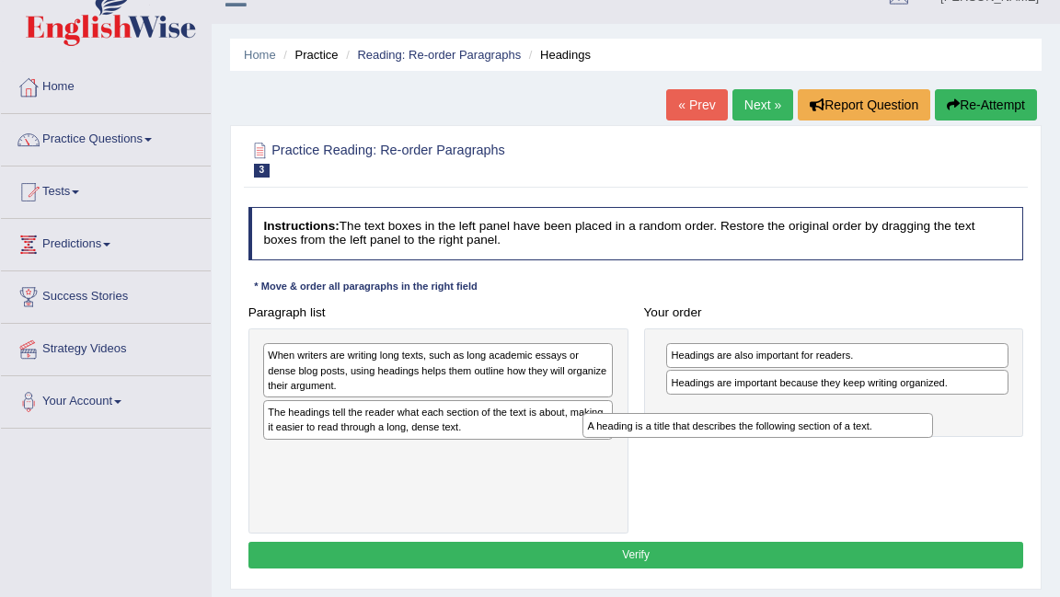
drag, startPoint x: 459, startPoint y: 414, endPoint x: 847, endPoint y: 435, distance: 388.8
click at [847, 435] on div "Paragraph list When writers are writing long texts, such as long academic essay…" at bounding box center [635, 416] width 791 height 235
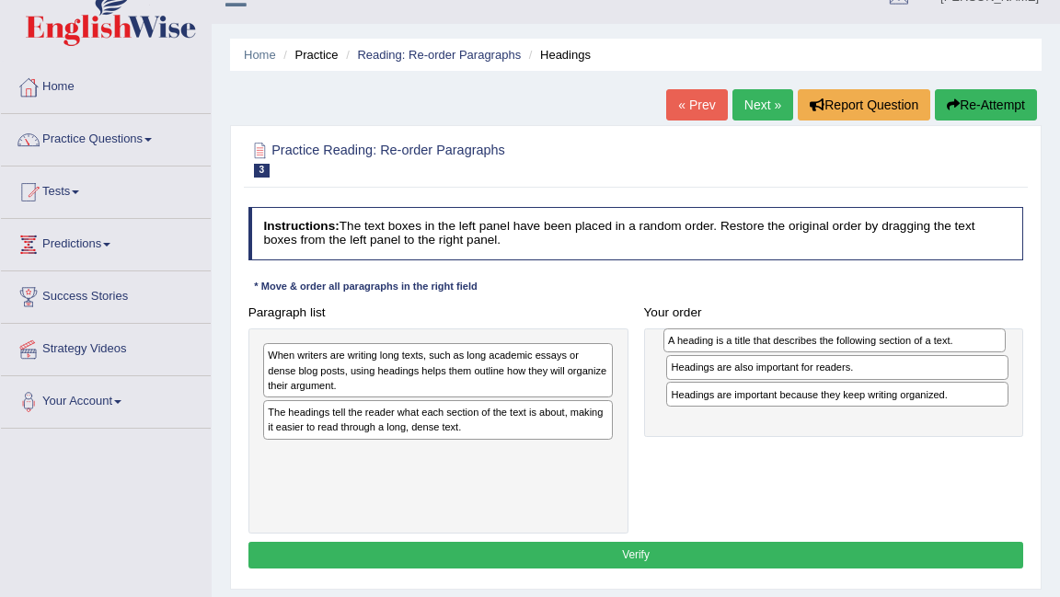
drag, startPoint x: 792, startPoint y: 413, endPoint x: 795, endPoint y: 353, distance: 59.9
click at [795, 352] on div "A heading is a title that describes the following section of a text." at bounding box center [834, 340] width 342 height 24
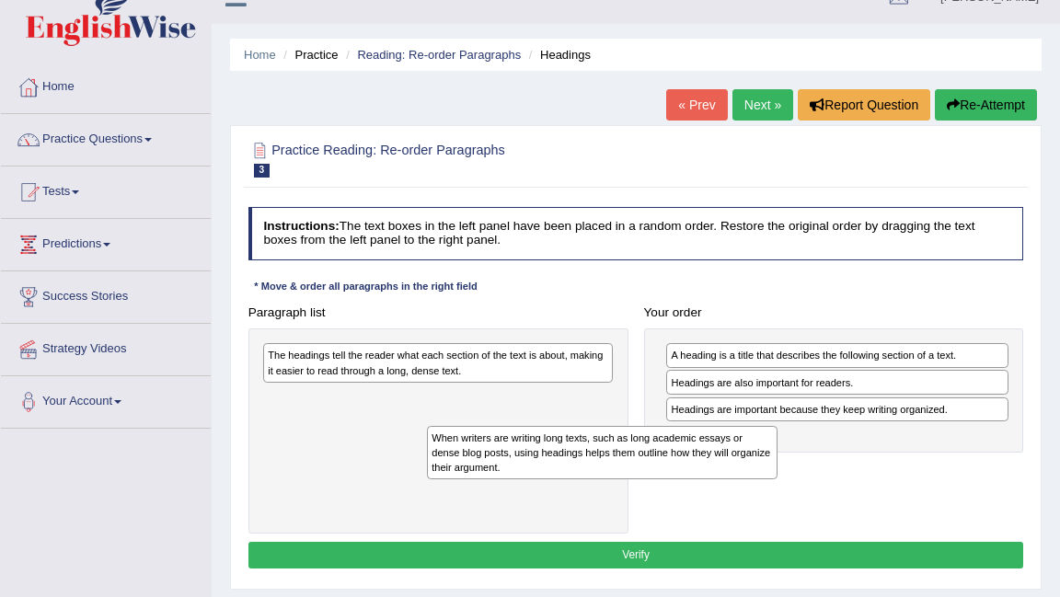
drag, startPoint x: 499, startPoint y: 379, endPoint x: 714, endPoint y: 487, distance: 240.7
click at [715, 487] on div "Paragraph list When writers are writing long texts, such as long academic essay…" at bounding box center [635, 416] width 791 height 235
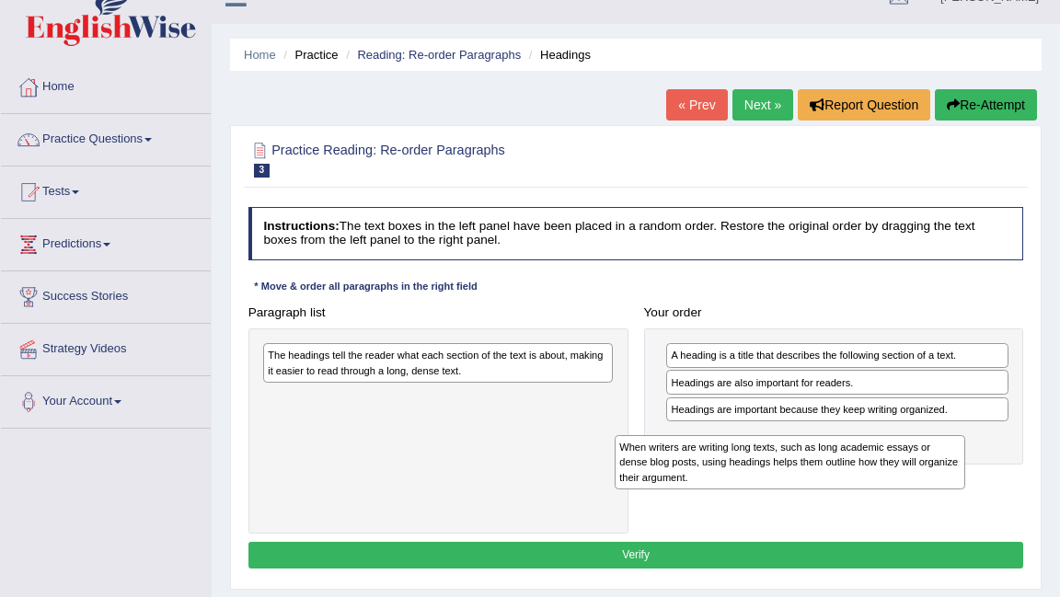
drag, startPoint x: 463, startPoint y: 404, endPoint x: 879, endPoint y: 478, distance: 423.3
click at [879, 478] on div "When writers are writing long texts, such as long academic essays or dense blog…" at bounding box center [790, 462] width 351 height 54
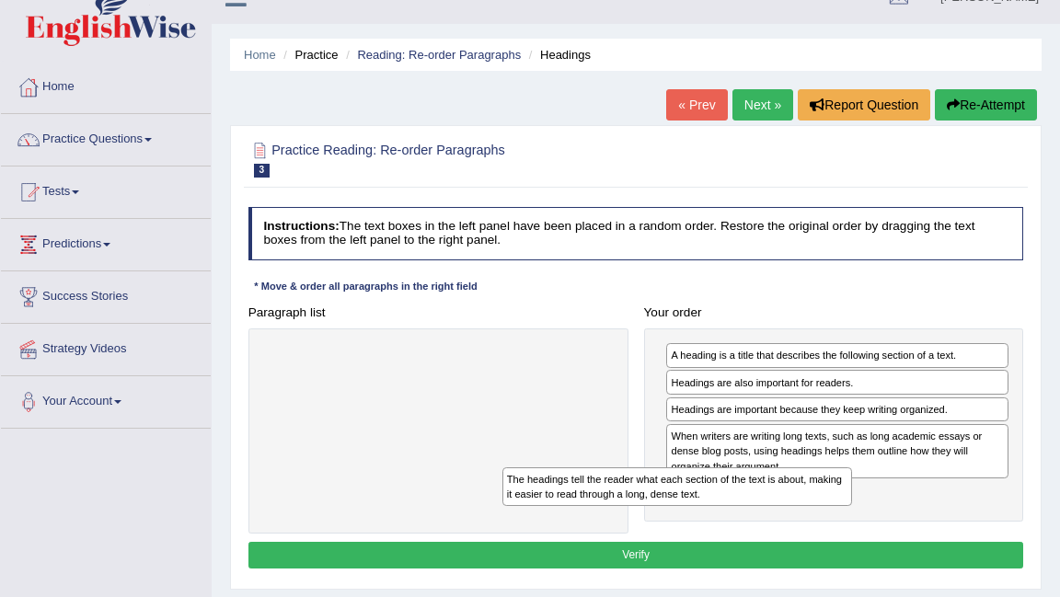
drag, startPoint x: 536, startPoint y: 362, endPoint x: 822, endPoint y: 515, distance: 324.7
click at [822, 515] on div "Paragraph list The headings tell the reader what each section of the text is ab…" at bounding box center [635, 416] width 791 height 235
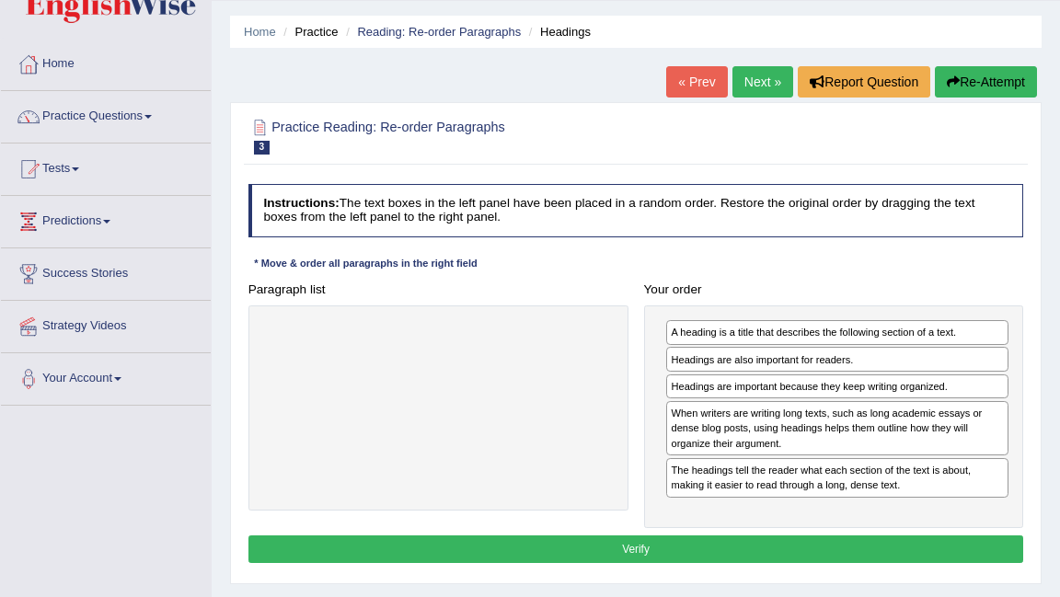
scroll to position [56, 0]
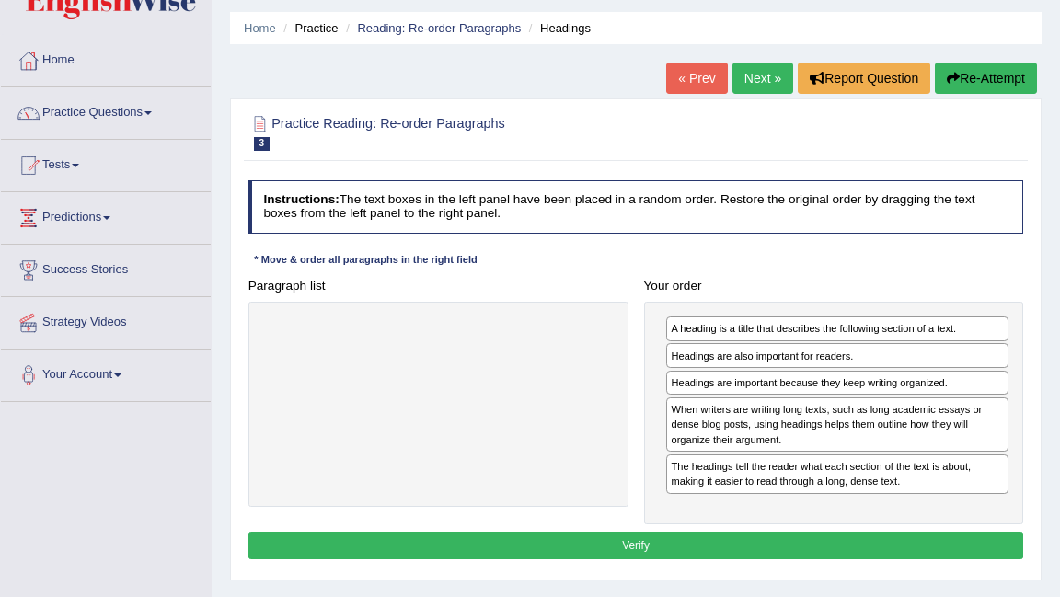
click at [896, 537] on button "Verify" at bounding box center [636, 545] width 776 height 27
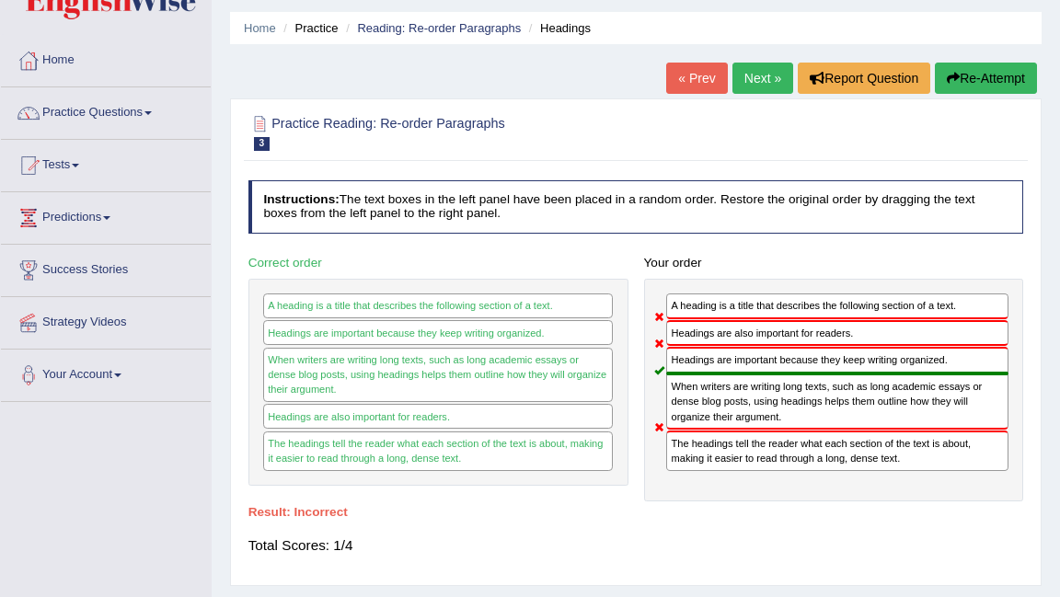
drag, startPoint x: 893, startPoint y: 538, endPoint x: 741, endPoint y: 80, distance: 482.6
click at [741, 80] on link "Next »" at bounding box center [762, 78] width 61 height 31
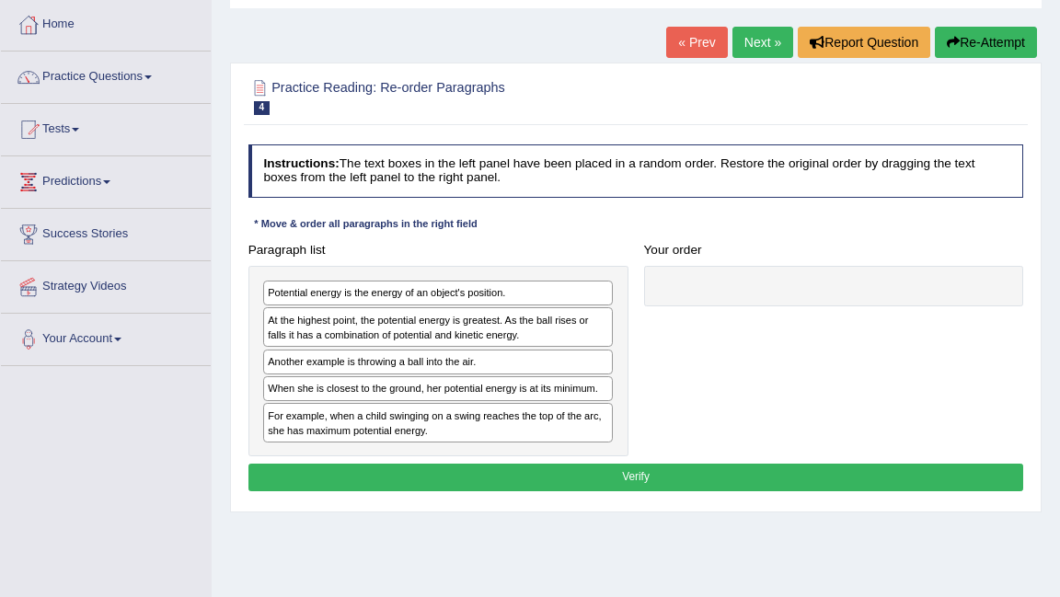
scroll to position [95, 0]
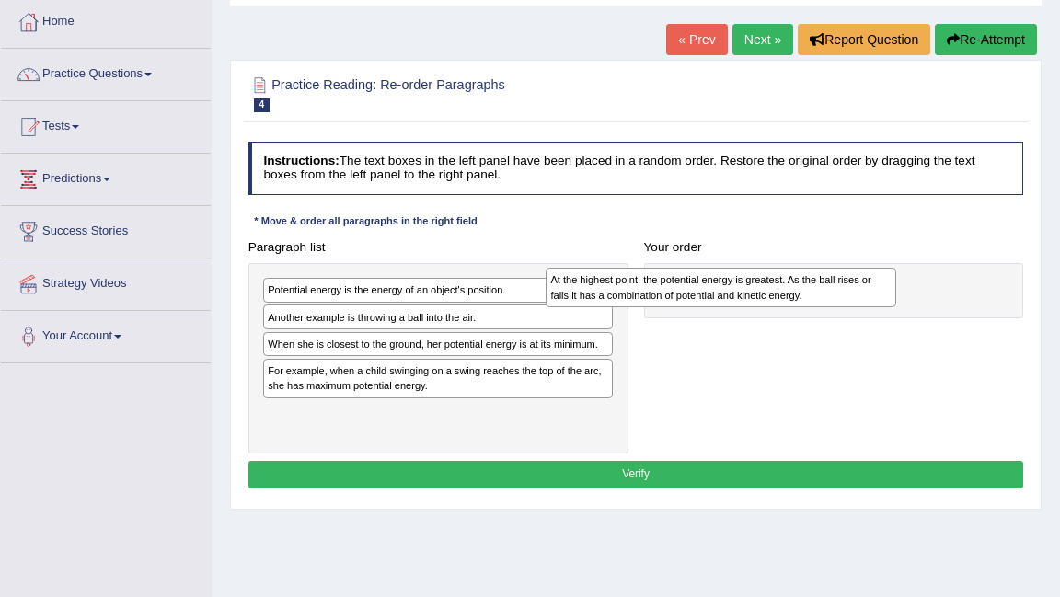
drag, startPoint x: 0, startPoint y: 0, endPoint x: 839, endPoint y: 298, distance: 890.4
click at [502, 331] on div "Potential energy is the energy of an object's position. At the highest point, t…" at bounding box center [438, 358] width 380 height 190
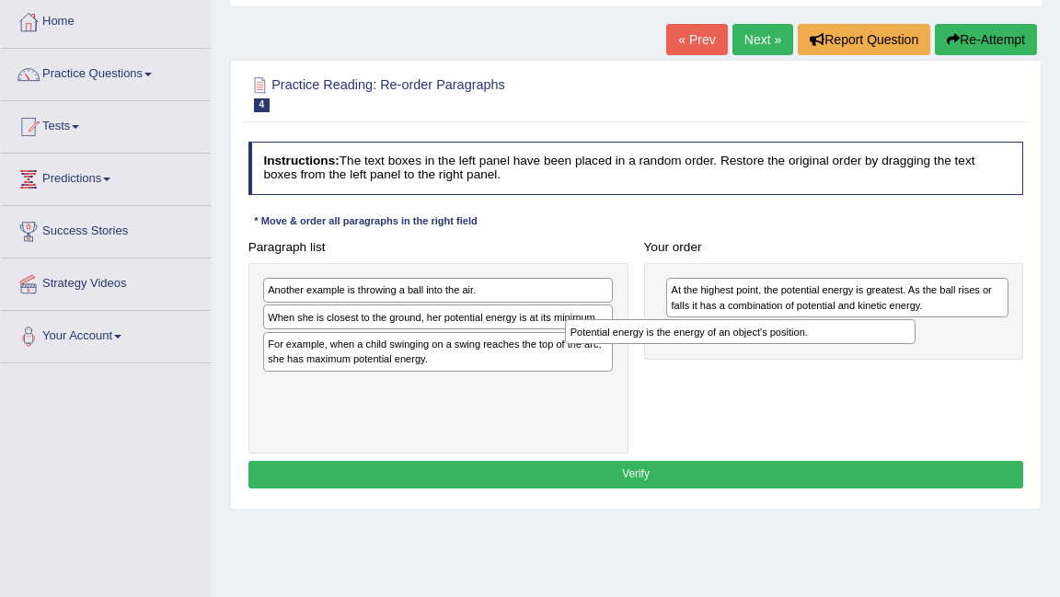
drag, startPoint x: 489, startPoint y: 296, endPoint x: 853, endPoint y: 355, distance: 368.1
click at [852, 354] on div "Paragraph list Potential energy is the energy of an object's position. Another …" at bounding box center [635, 344] width 791 height 220
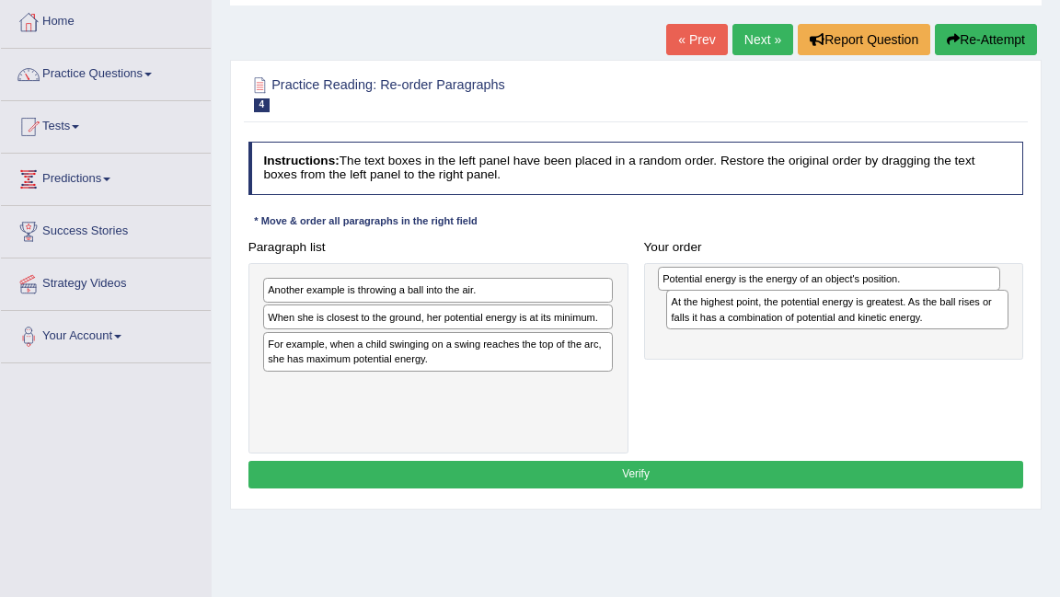
drag, startPoint x: 845, startPoint y: 341, endPoint x: 839, endPoint y: 293, distance: 49.1
click at [839, 293] on div "At the highest point, the potential energy is greatest. As the ball rises or fa…" at bounding box center [834, 312] width 380 height 98
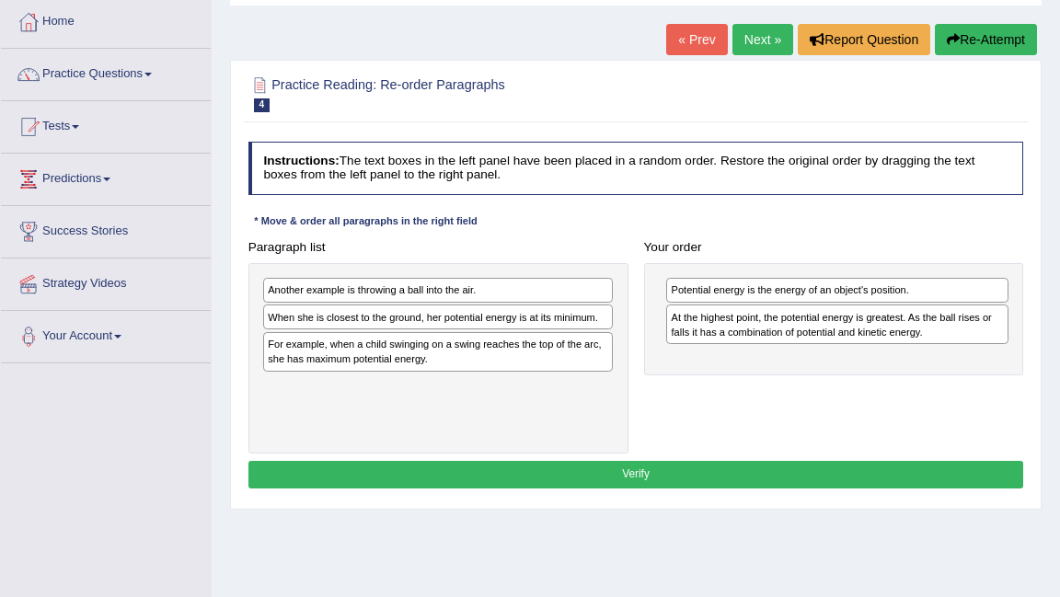
click at [750, 376] on div "Paragraph list Another example is throwing a ball into the air. When she is clo…" at bounding box center [635, 344] width 791 height 220
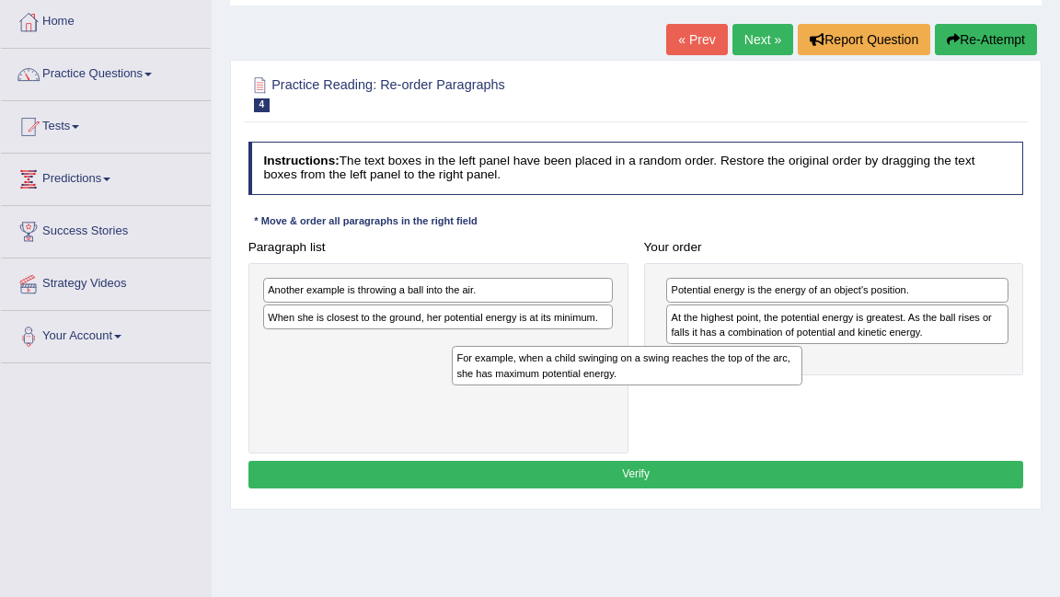
drag, startPoint x: 454, startPoint y: 365, endPoint x: 701, endPoint y: 405, distance: 249.7
click at [701, 406] on div "Paragraph list Another example is throwing a ball into the air. When she is clo…" at bounding box center [635, 344] width 791 height 220
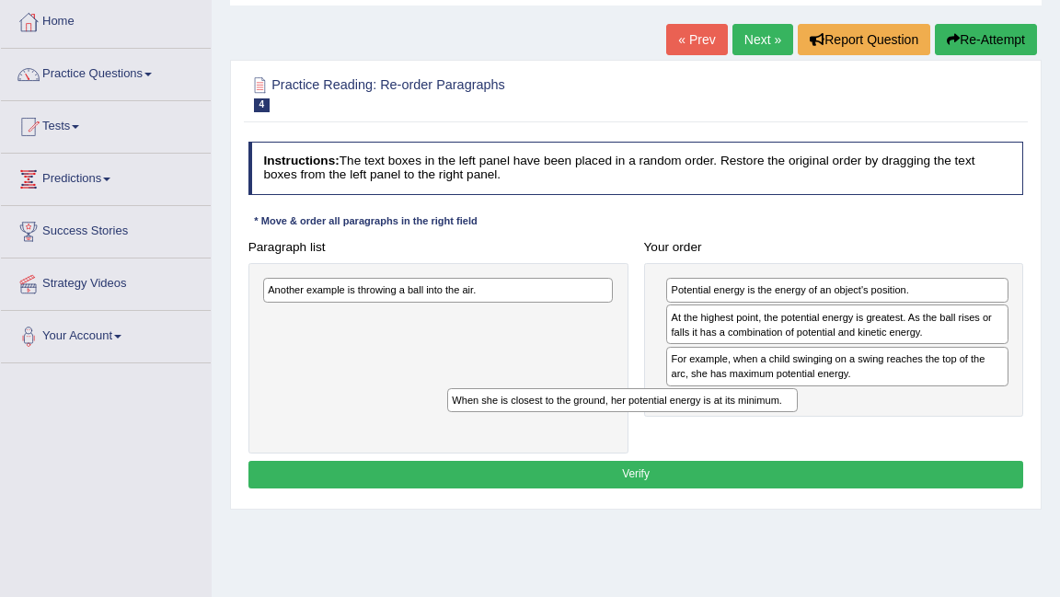
drag, startPoint x: 581, startPoint y: 322, endPoint x: 807, endPoint y: 432, distance: 251.0
click at [807, 432] on div "Paragraph list Another example is throwing a ball into the air. When she is clo…" at bounding box center [635, 344] width 791 height 220
drag, startPoint x: 451, startPoint y: 319, endPoint x: 802, endPoint y: 426, distance: 367.3
click at [802, 426] on div "Paragraph list Another example is throwing a ball into the air. When she is clo…" at bounding box center [635, 344] width 791 height 220
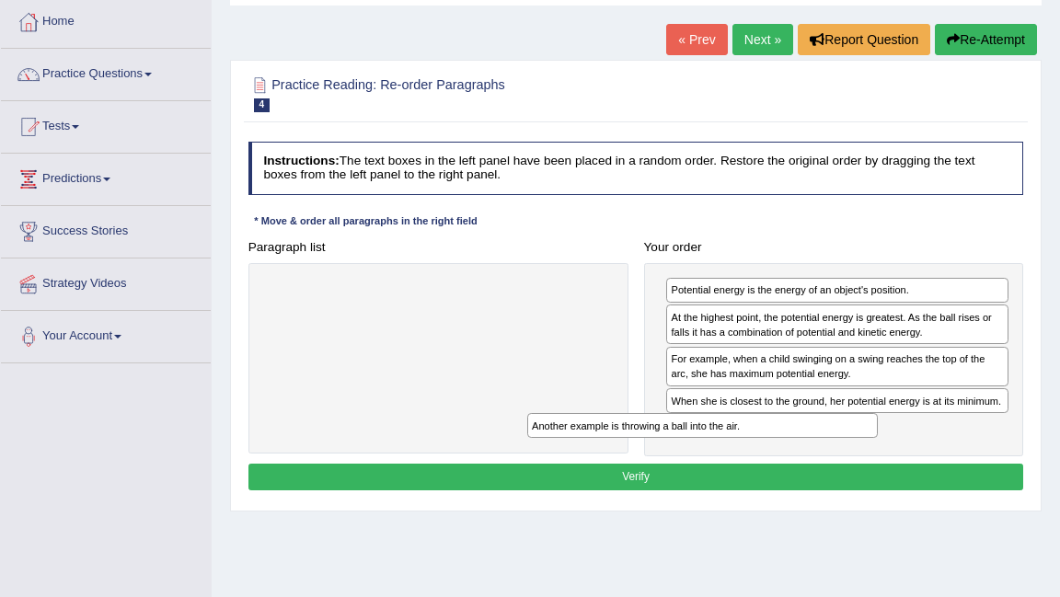
drag, startPoint x: 522, startPoint y: 299, endPoint x: 836, endPoint y: 465, distance: 356.0
click at [836, 465] on div "Instructions: The text boxes in the left panel have been placed in a random ord…" at bounding box center [635, 318] width 783 height 369
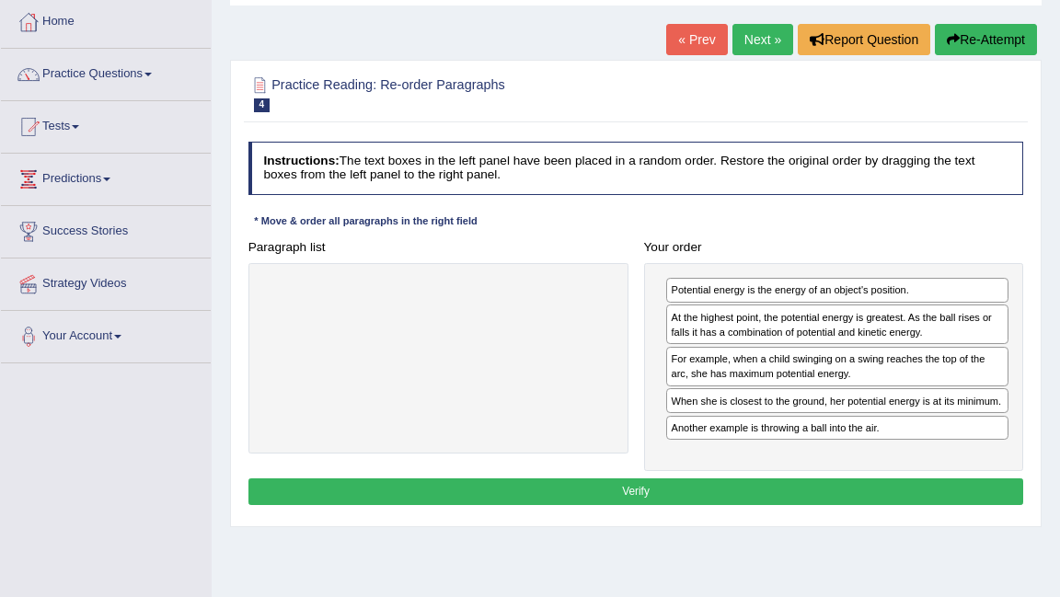
click at [786, 491] on button "Verify" at bounding box center [636, 491] width 776 height 27
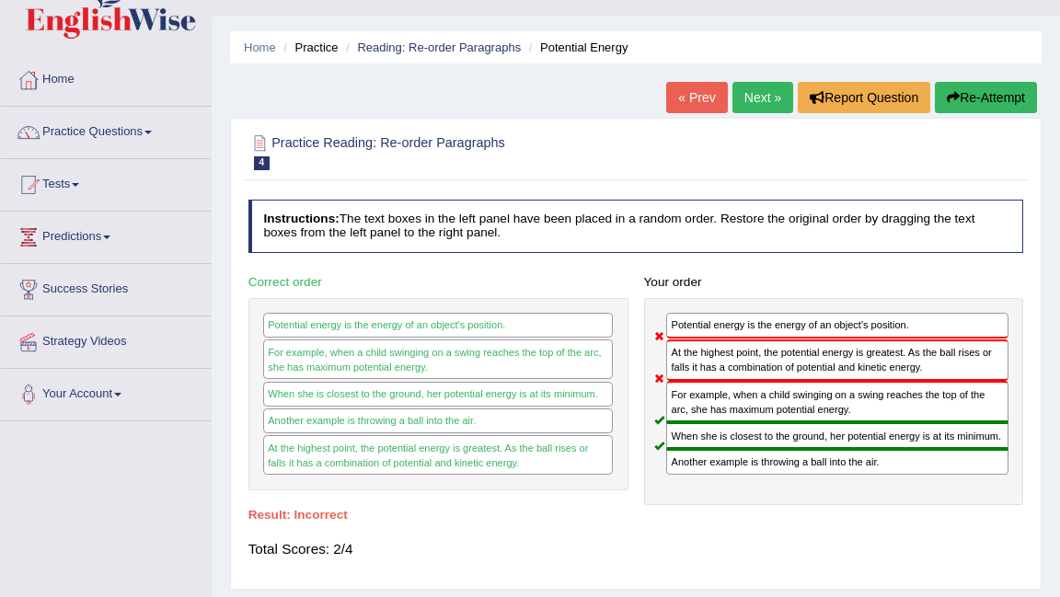
scroll to position [0, 0]
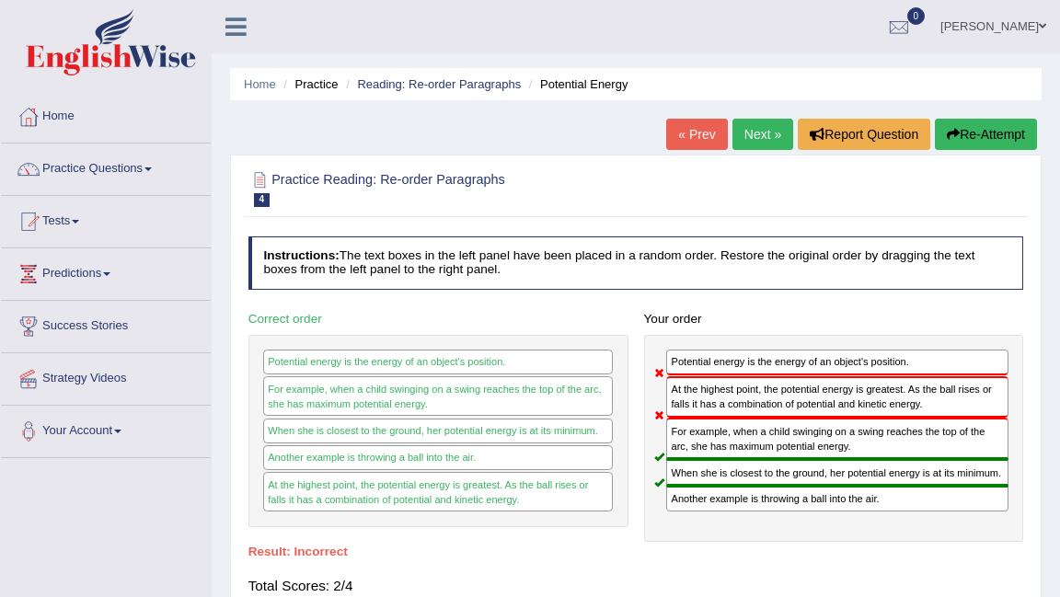
click at [85, 223] on link "Tests" at bounding box center [106, 219] width 210 height 46
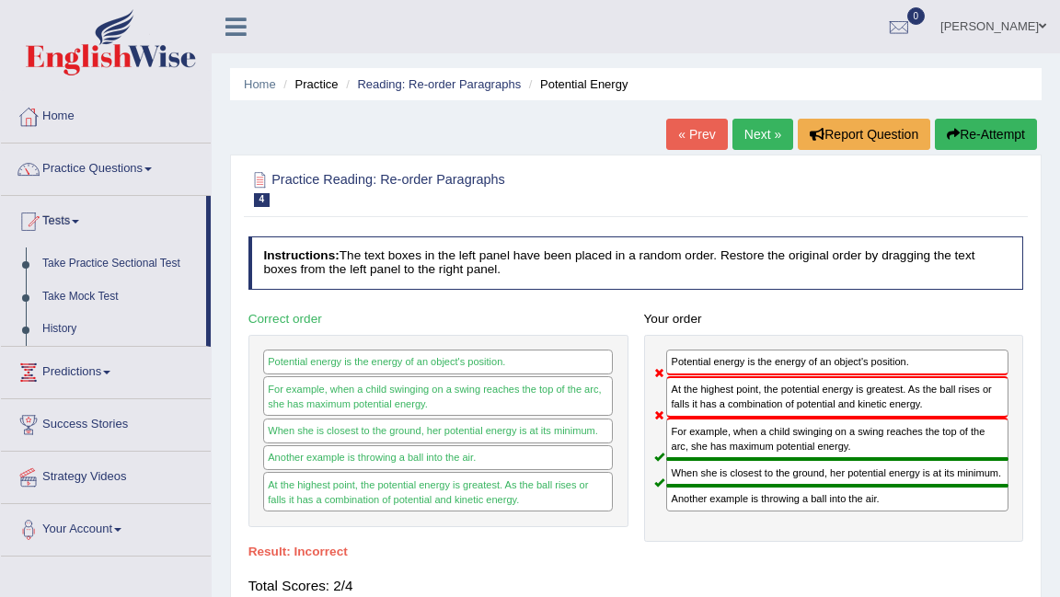
click at [85, 223] on link "Tests" at bounding box center [103, 219] width 205 height 46
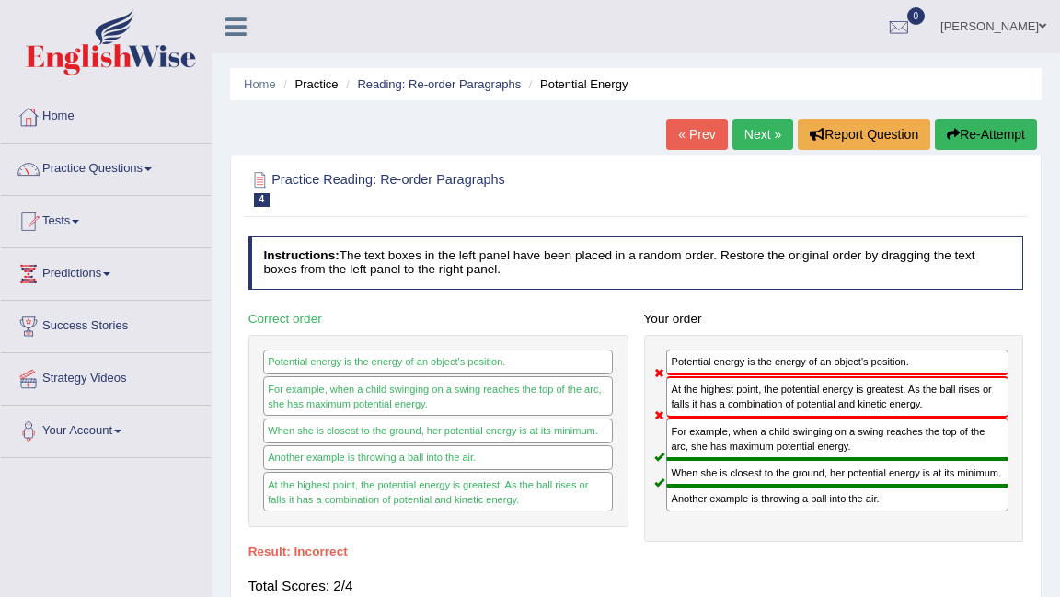
click at [85, 224] on link "Tests" at bounding box center [106, 219] width 210 height 46
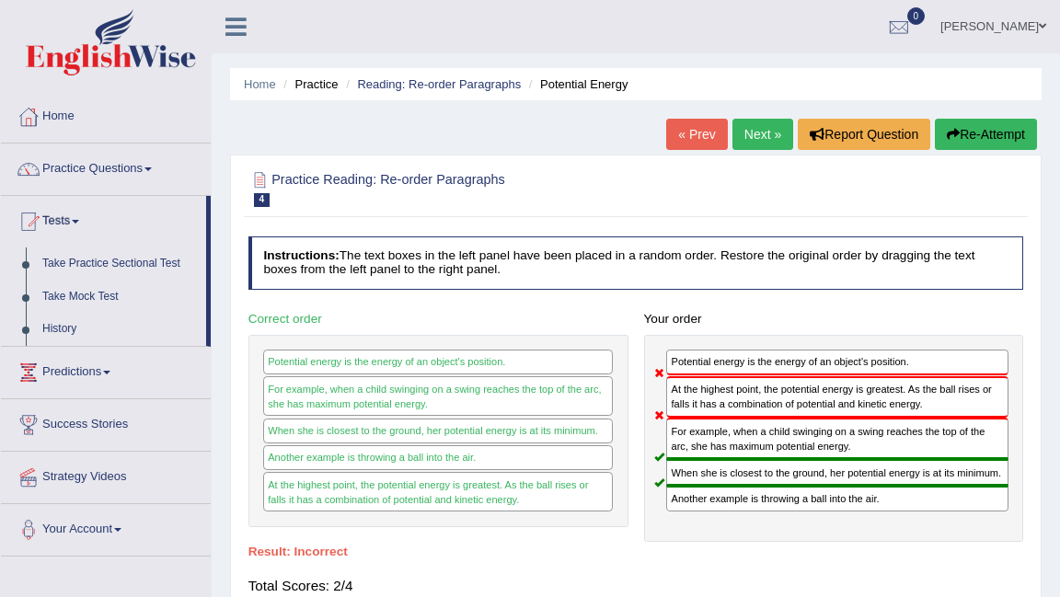
click at [85, 224] on link "Tests" at bounding box center [103, 219] width 205 height 46
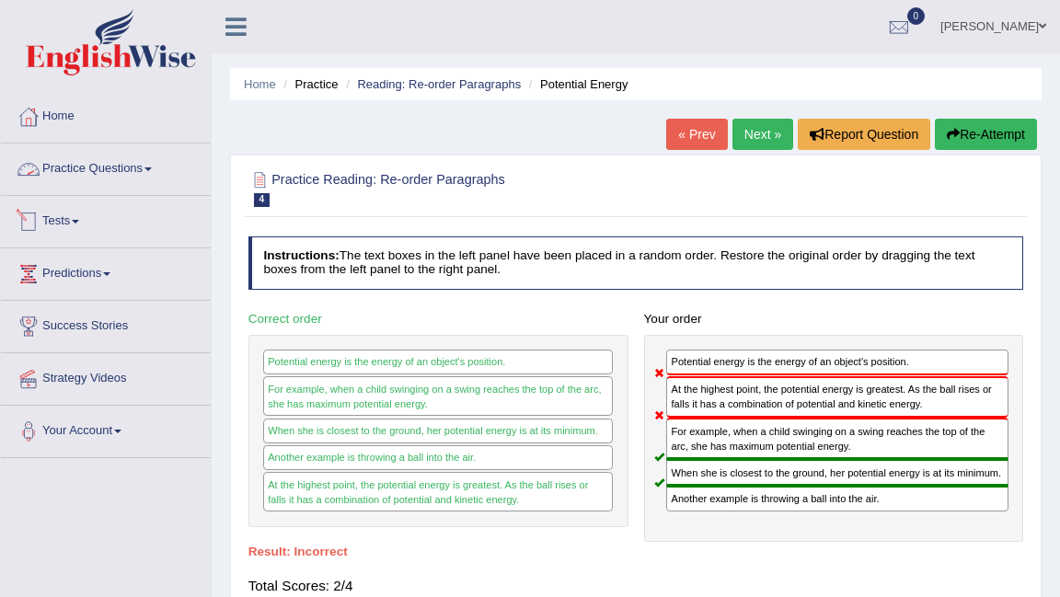
click at [150, 170] on link "Practice Questions" at bounding box center [106, 167] width 210 height 46
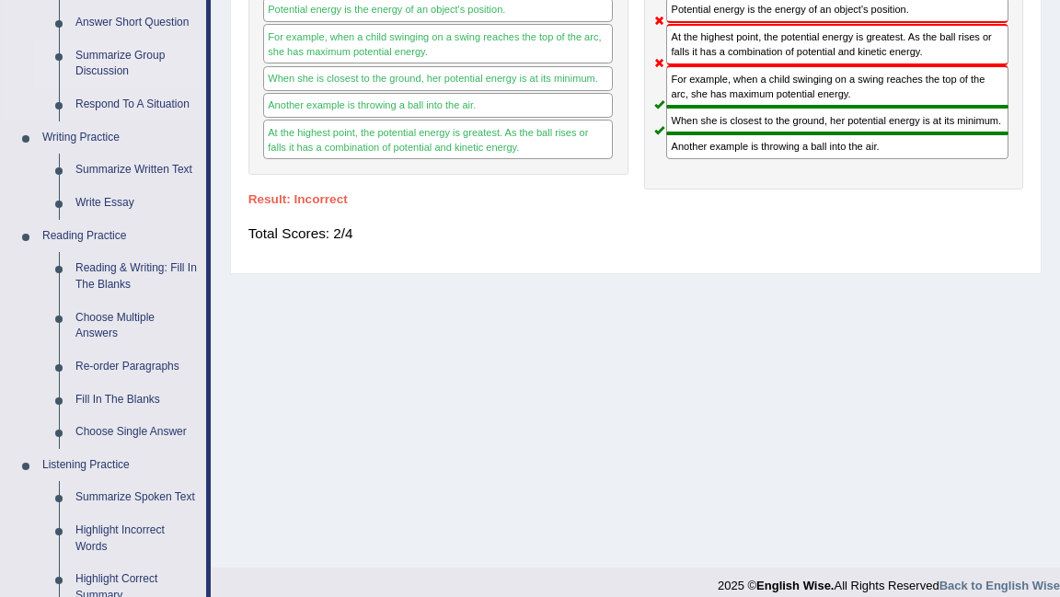
scroll to position [354, 0]
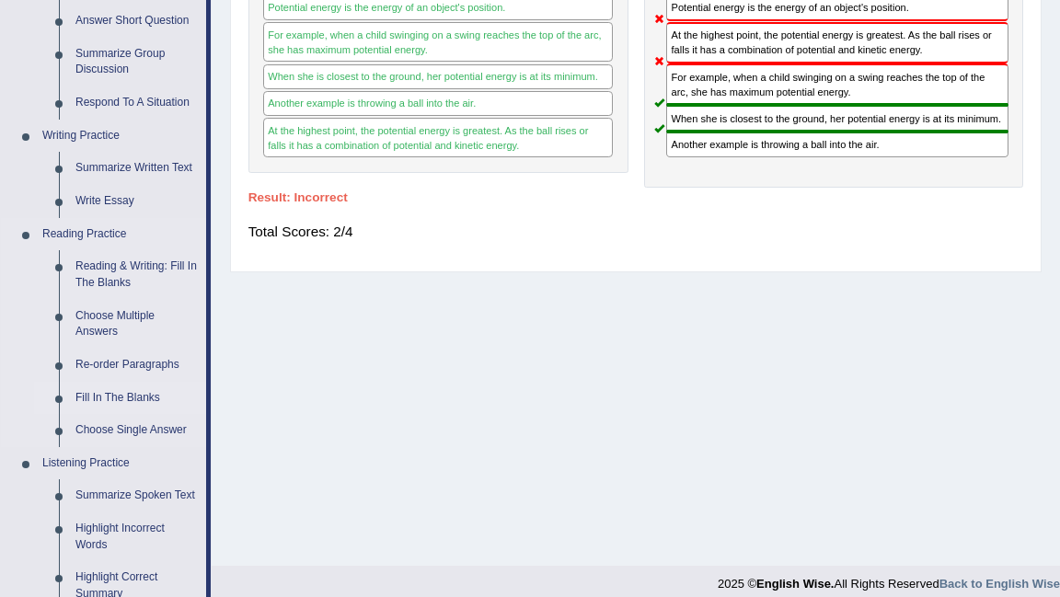
click at [124, 403] on link "Fill In The Blanks" at bounding box center [136, 398] width 139 height 33
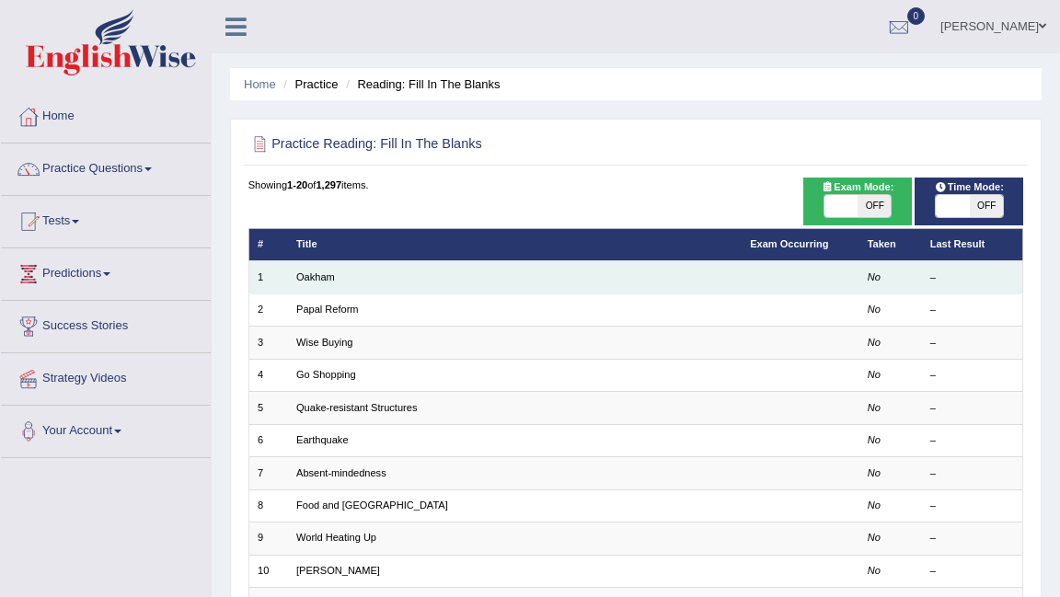
click at [359, 290] on td "Oakham" at bounding box center [515, 277] width 454 height 32
click at [322, 282] on link "Oakham" at bounding box center [315, 276] width 39 height 11
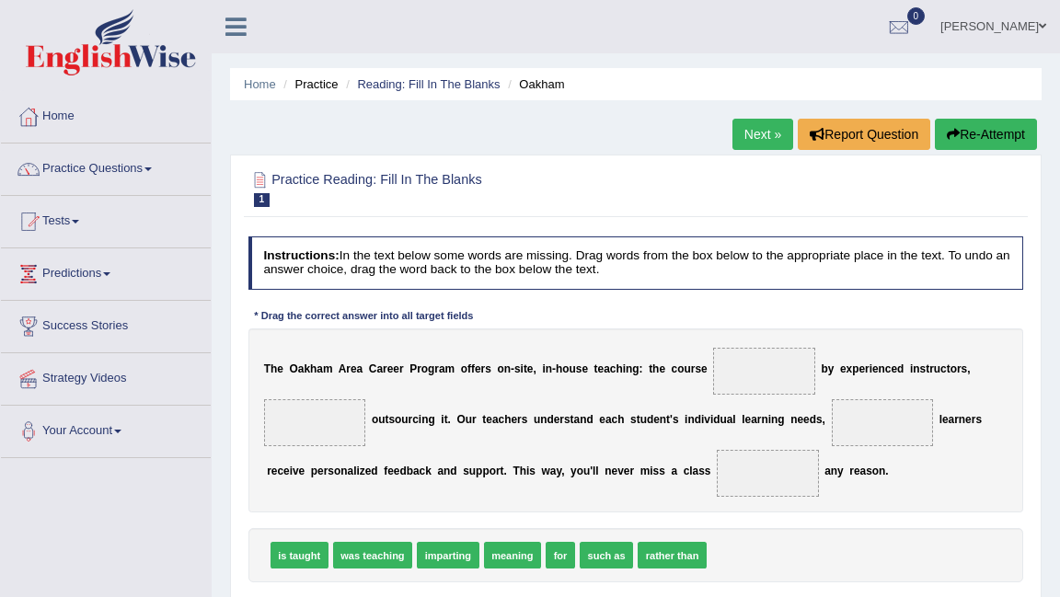
click at [765, 378] on span at bounding box center [764, 371] width 102 height 47
drag, startPoint x: 568, startPoint y: 556, endPoint x: 817, endPoint y: 446, distance: 272.3
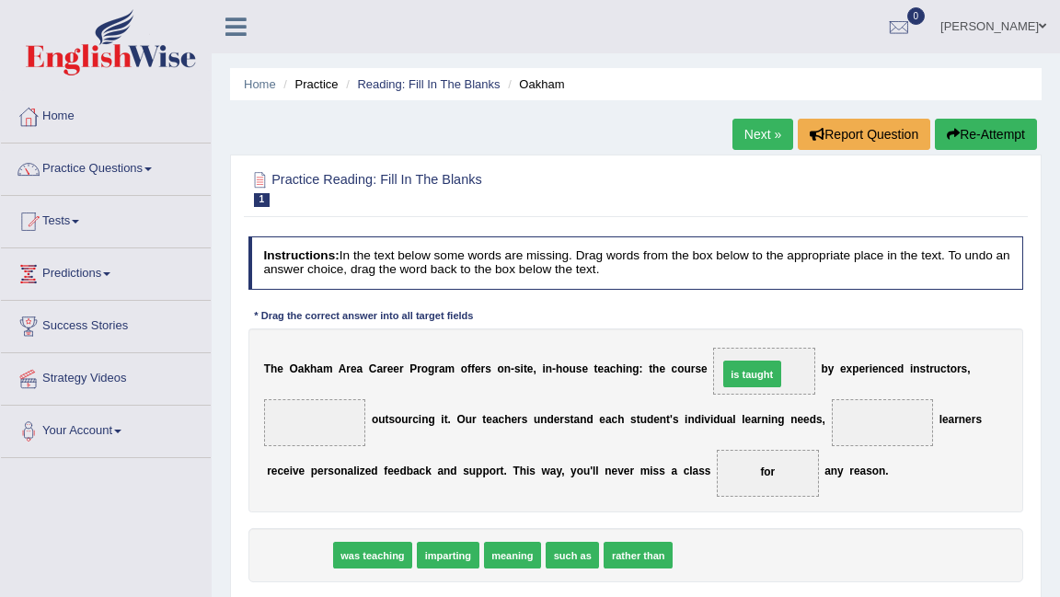
drag, startPoint x: 308, startPoint y: 556, endPoint x: 841, endPoint y: 342, distance: 573.8
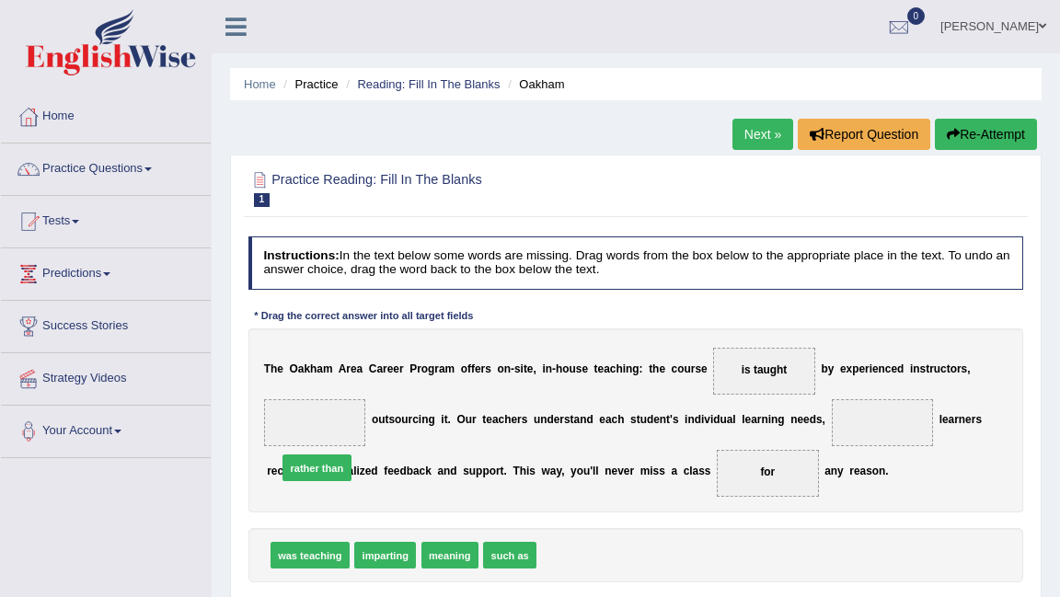
drag, startPoint x: 568, startPoint y: 558, endPoint x: 264, endPoint y: 435, distance: 327.7
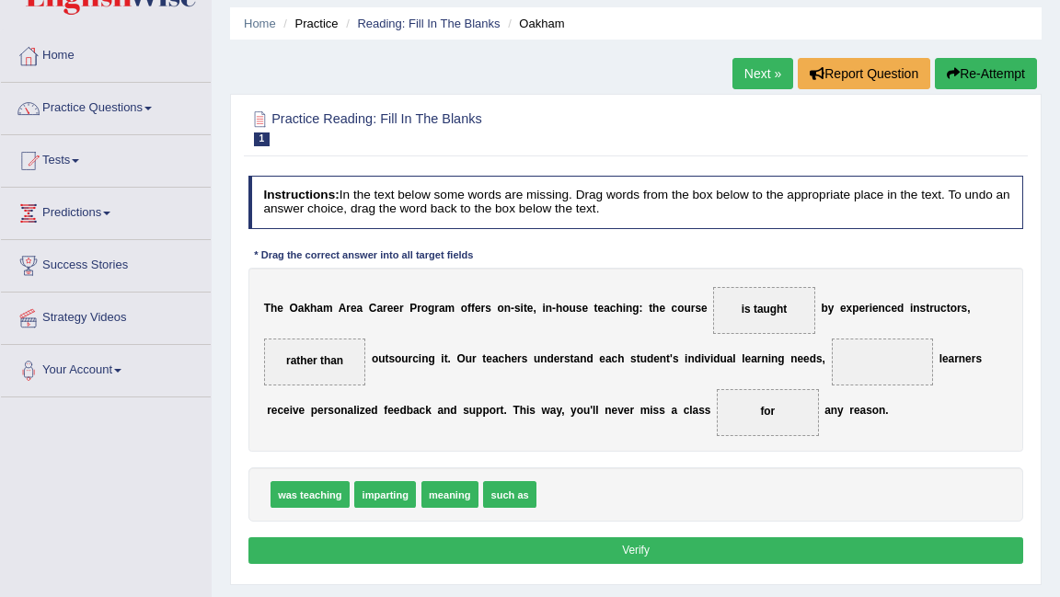
scroll to position [62, 0]
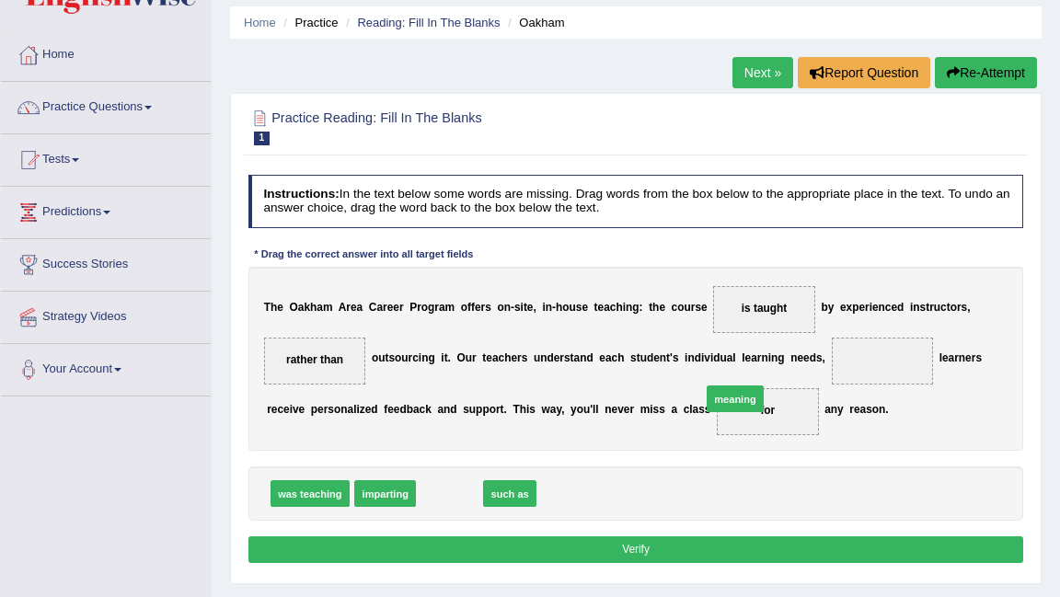
drag, startPoint x: 446, startPoint y: 498, endPoint x: 782, endPoint y: 386, distance: 353.8
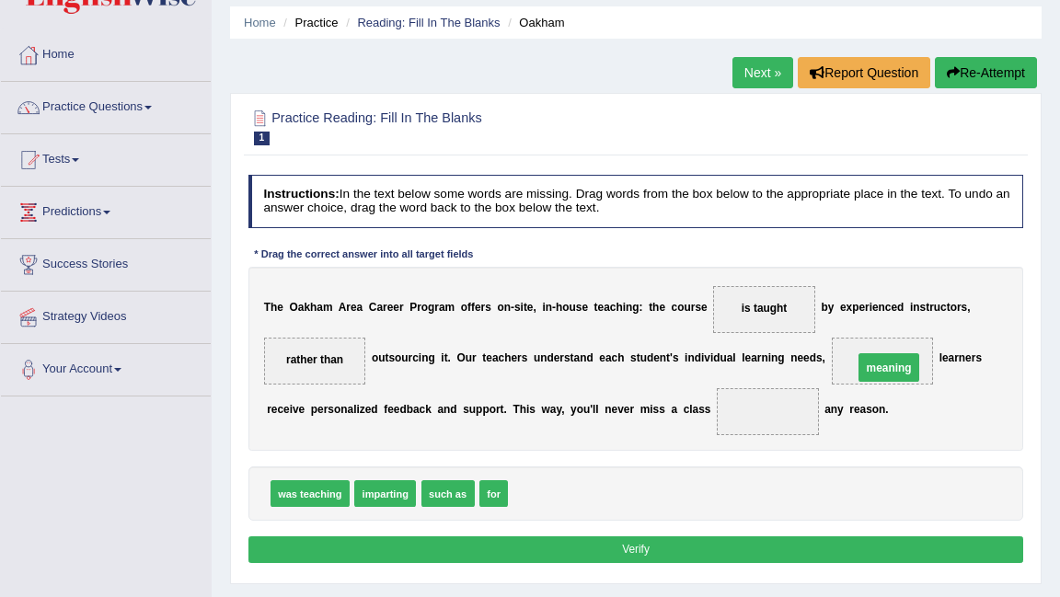
drag, startPoint x: 765, startPoint y: 413, endPoint x: 904, endPoint y: 360, distance: 148.8
drag, startPoint x: 483, startPoint y: 486, endPoint x: 801, endPoint y: 385, distance: 333.7
drag, startPoint x: 515, startPoint y: 492, endPoint x: 925, endPoint y: 332, distance: 440.4
click at [598, 546] on button "Verify" at bounding box center [636, 549] width 776 height 27
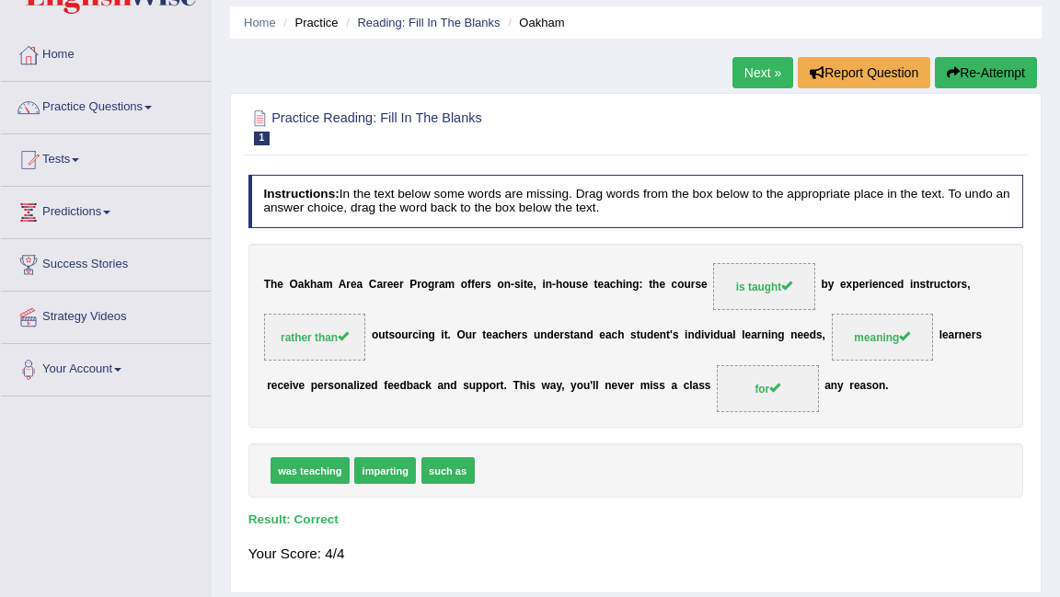
click at [741, 73] on link "Next »" at bounding box center [762, 72] width 61 height 31
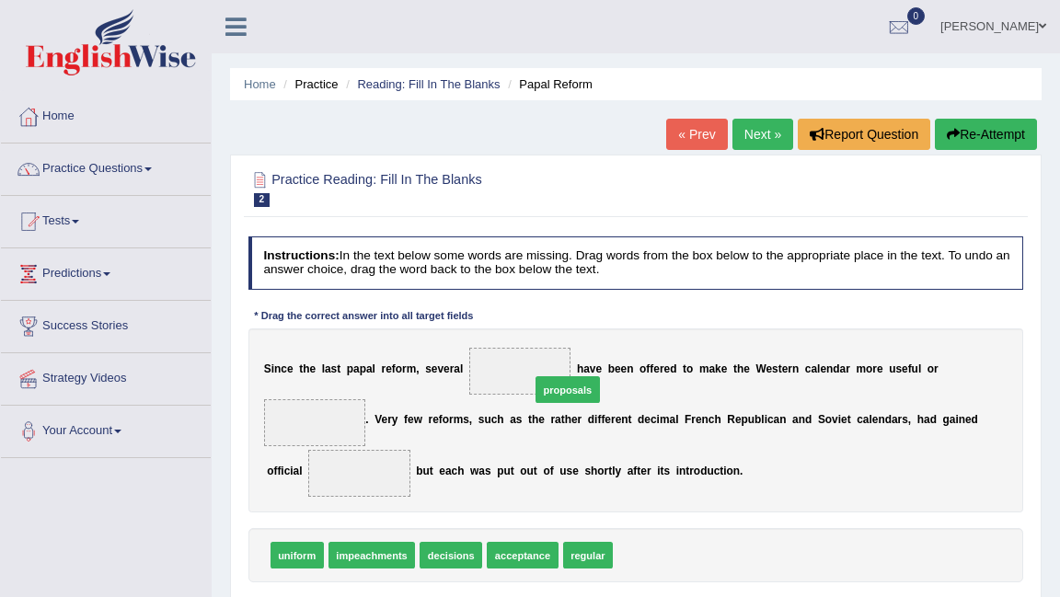
drag, startPoint x: 640, startPoint y: 541, endPoint x: 544, endPoint y: 347, distance: 216.8
drag, startPoint x: 590, startPoint y: 554, endPoint x: 549, endPoint y: 550, distance: 40.6
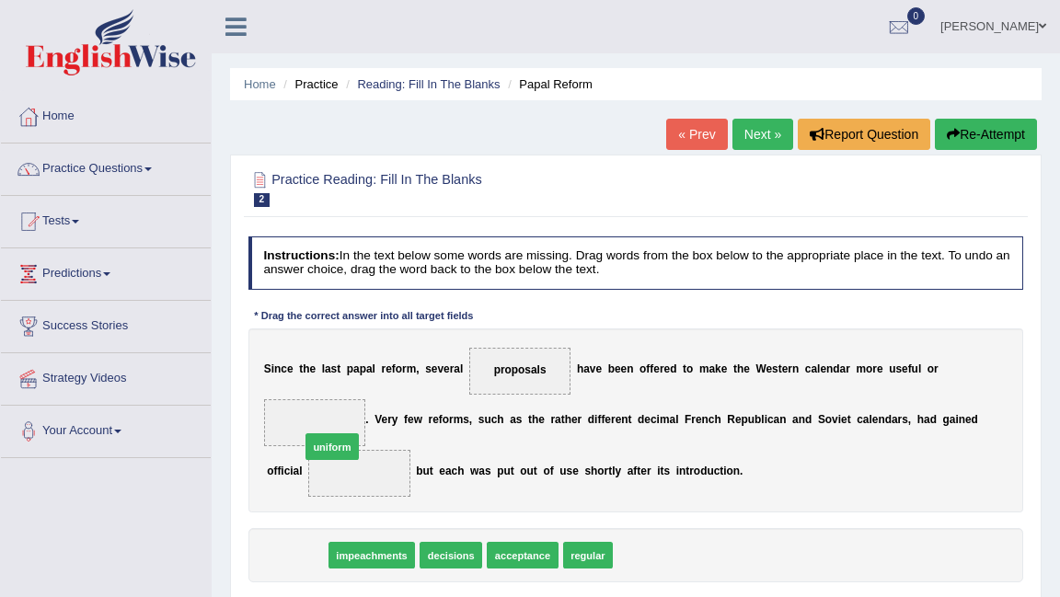
drag, startPoint x: 287, startPoint y: 558, endPoint x: 328, endPoint y: 432, distance: 132.7
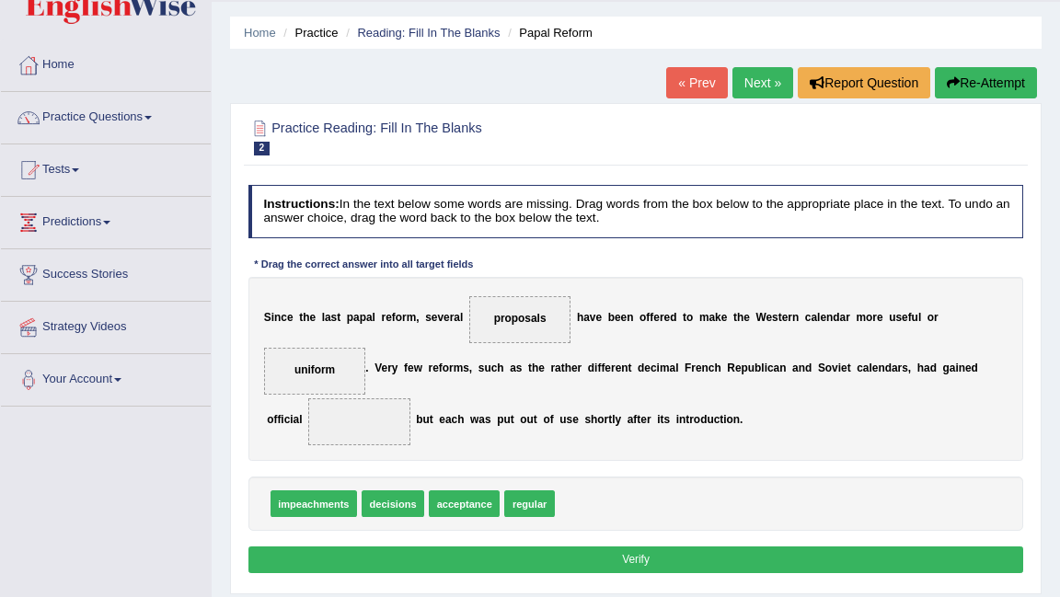
scroll to position [63, 0]
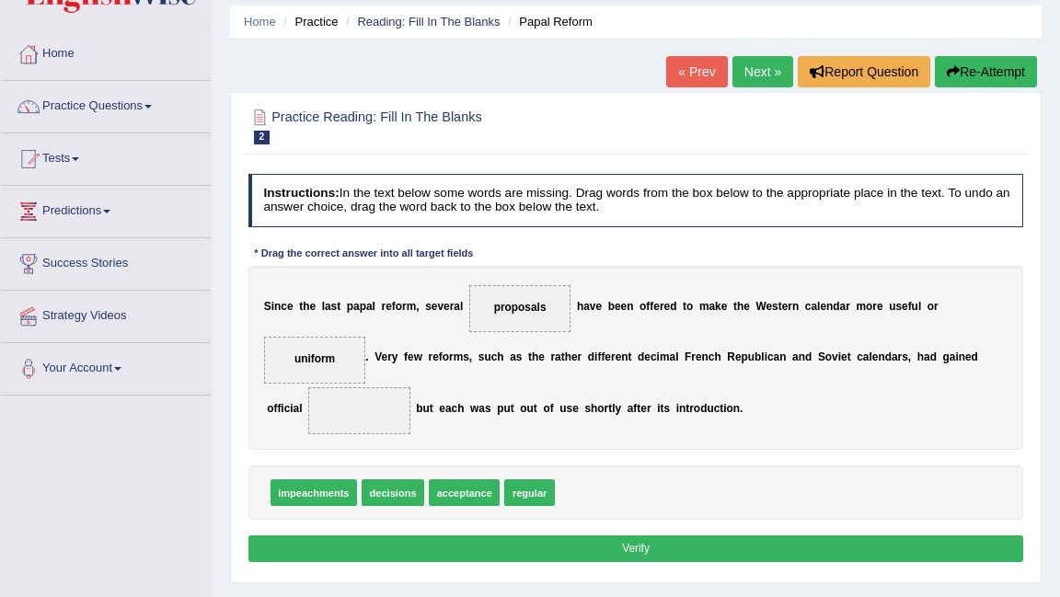
drag, startPoint x: 385, startPoint y: 476, endPoint x: 354, endPoint y: 400, distance: 81.3
click at [354, 400] on div "Instructions: In the text below some words are missing. Drag words from the box…" at bounding box center [635, 371] width 783 height 408
drag, startPoint x: 388, startPoint y: 491, endPoint x: 368, endPoint y: 400, distance: 93.3
drag, startPoint x: 511, startPoint y: 491, endPoint x: 264, endPoint y: 328, distance: 296.2
drag, startPoint x: 319, startPoint y: 362, endPoint x: 362, endPoint y: 421, distance: 73.3
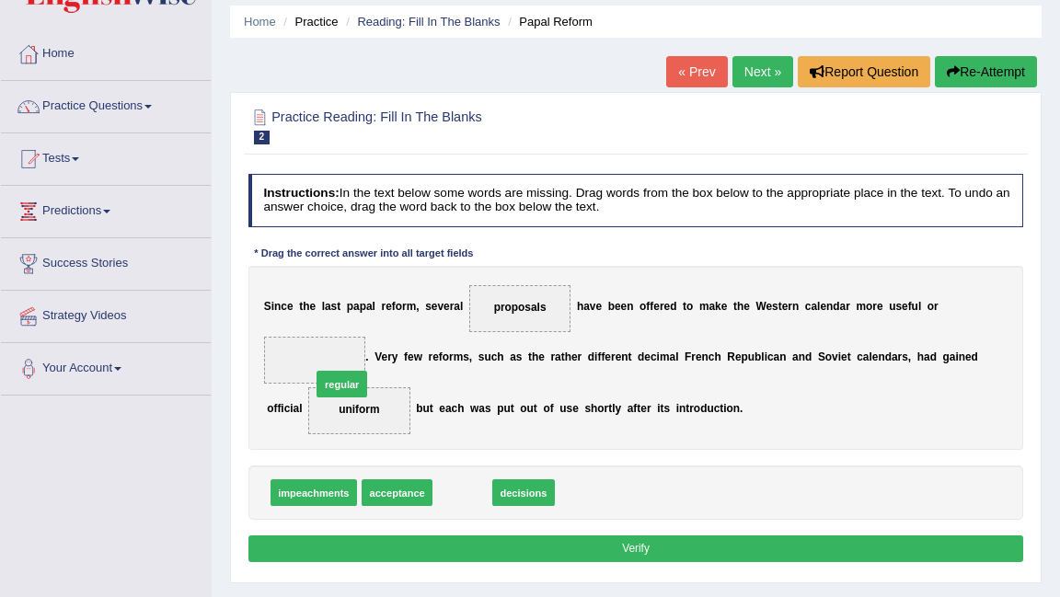
drag, startPoint x: 470, startPoint y: 483, endPoint x: 343, endPoint y: 351, distance: 183.5
click at [559, 535] on button "Verify" at bounding box center [636, 548] width 776 height 27
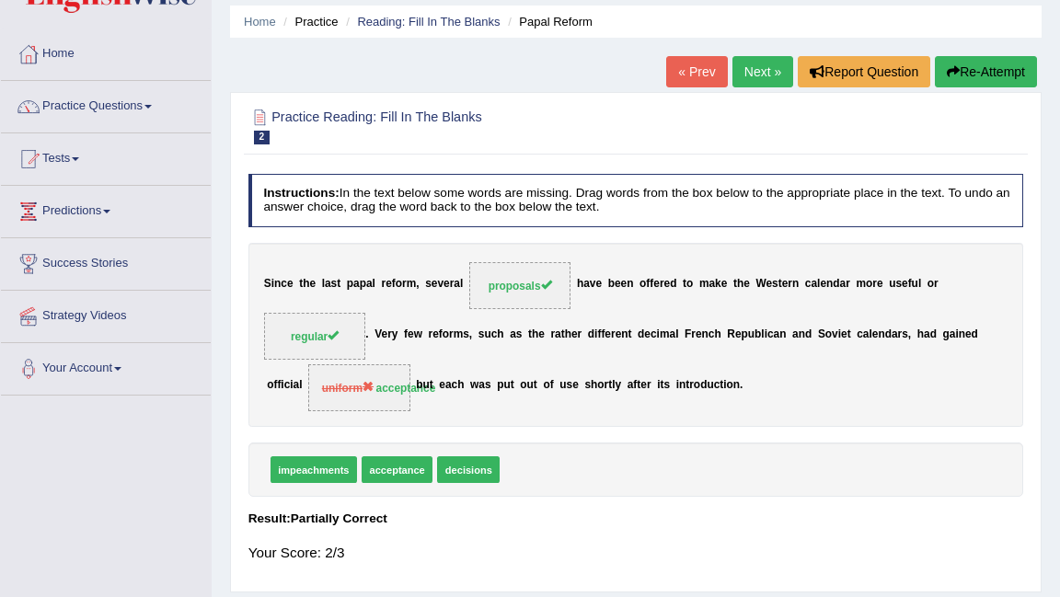
click at [745, 71] on link "Next »" at bounding box center [762, 71] width 61 height 31
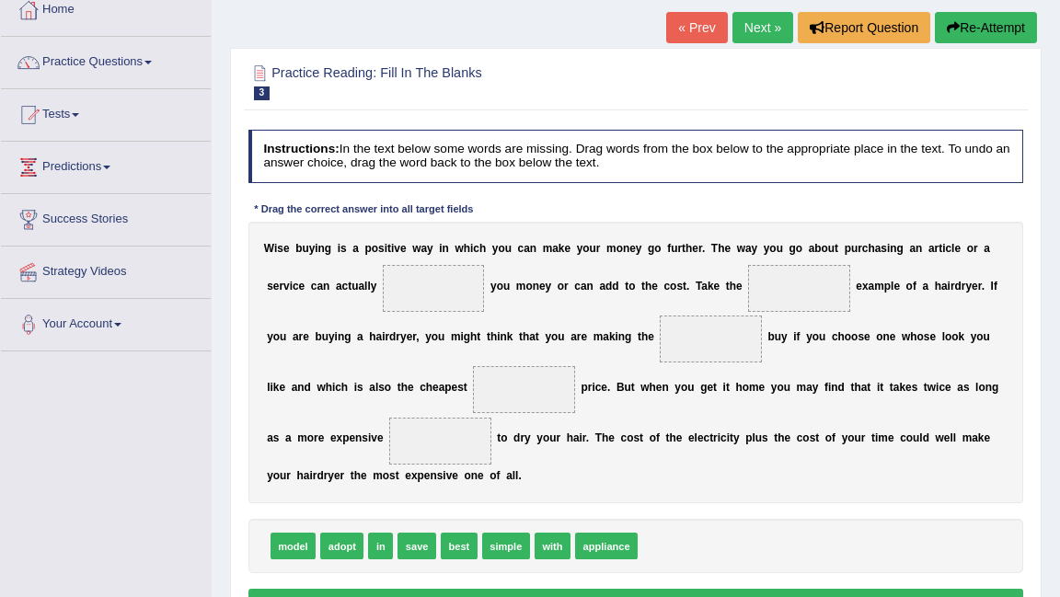
scroll to position [117, 0]
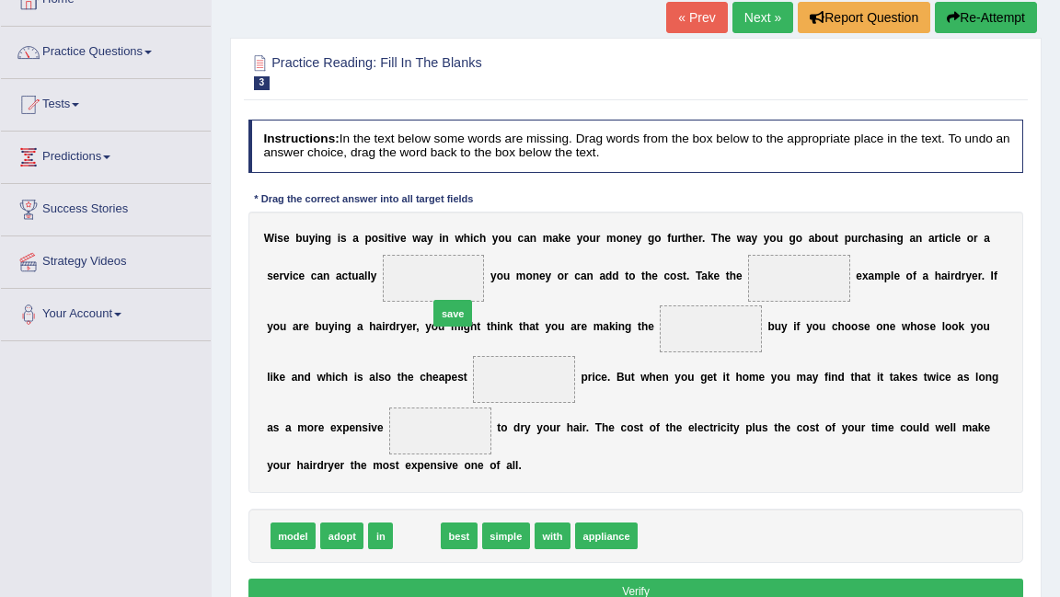
drag, startPoint x: 417, startPoint y: 542, endPoint x: 464, endPoint y: 279, distance: 267.3
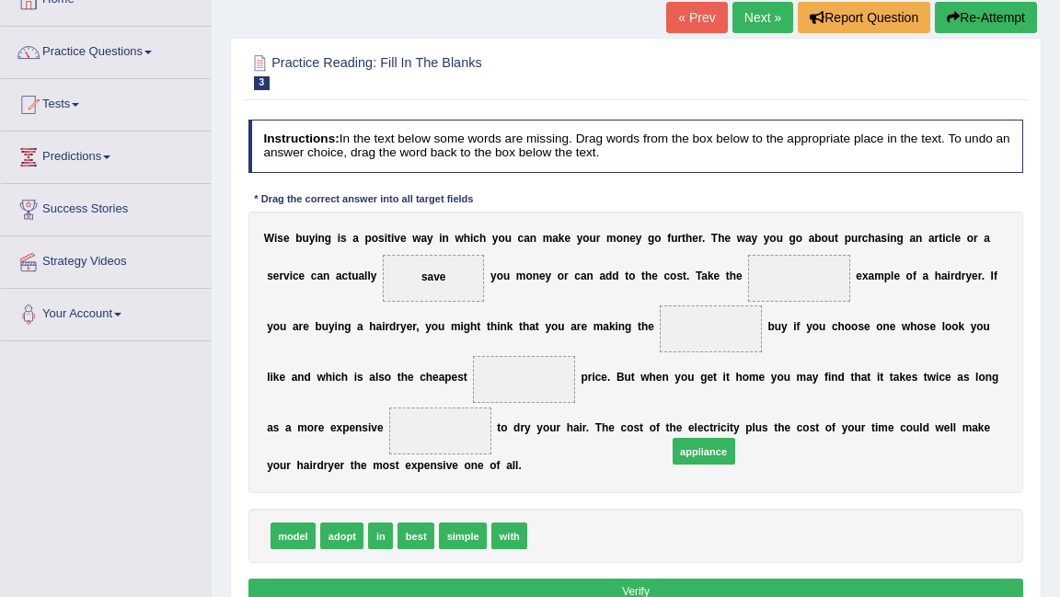
drag, startPoint x: 556, startPoint y: 534, endPoint x: 800, endPoint y: 348, distance: 307.3
click at [800, 348] on div "Instructions: In the text below some words are missing. Drag words from the box…" at bounding box center [635, 365] width 783 height 506
drag, startPoint x: 571, startPoint y: 531, endPoint x: 827, endPoint y: 252, distance: 378.3
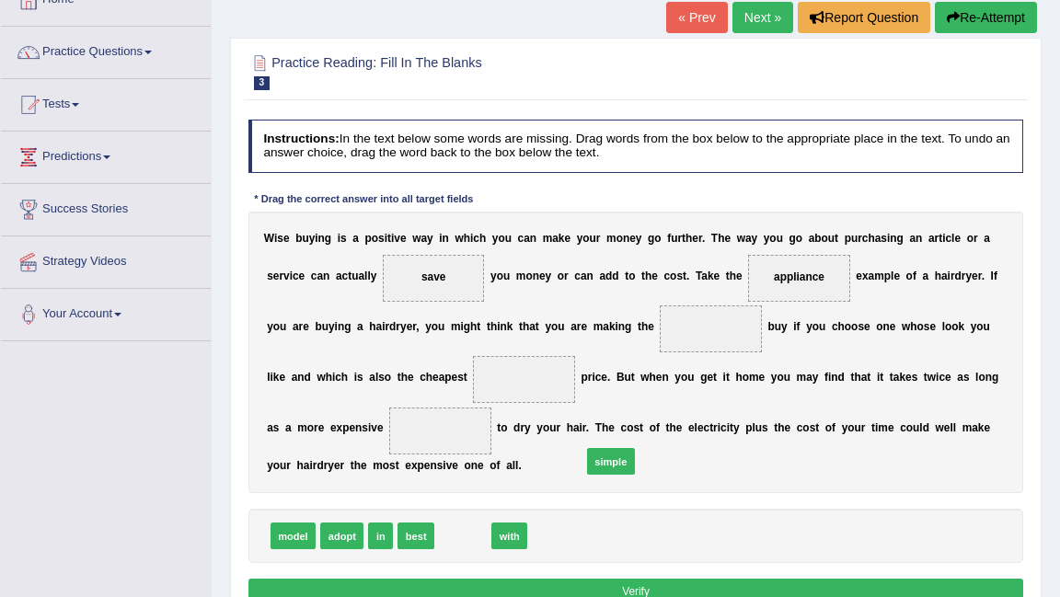
drag, startPoint x: 452, startPoint y: 540, endPoint x: 735, endPoint y: 388, distance: 321.4
click at [735, 388] on div "Instructions: In the text below some words are missing. Drag words from the box…" at bounding box center [635, 365] width 783 height 506
drag, startPoint x: 461, startPoint y: 531, endPoint x: 822, endPoint y: 253, distance: 456.0
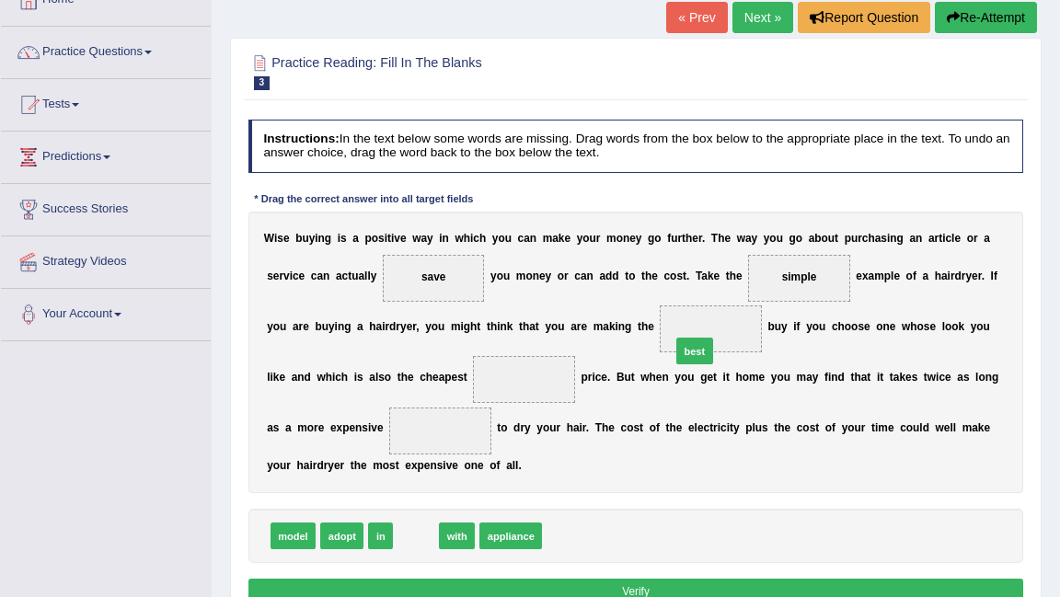
drag, startPoint x: 417, startPoint y: 540, endPoint x: 745, endPoint y: 323, distance: 393.7
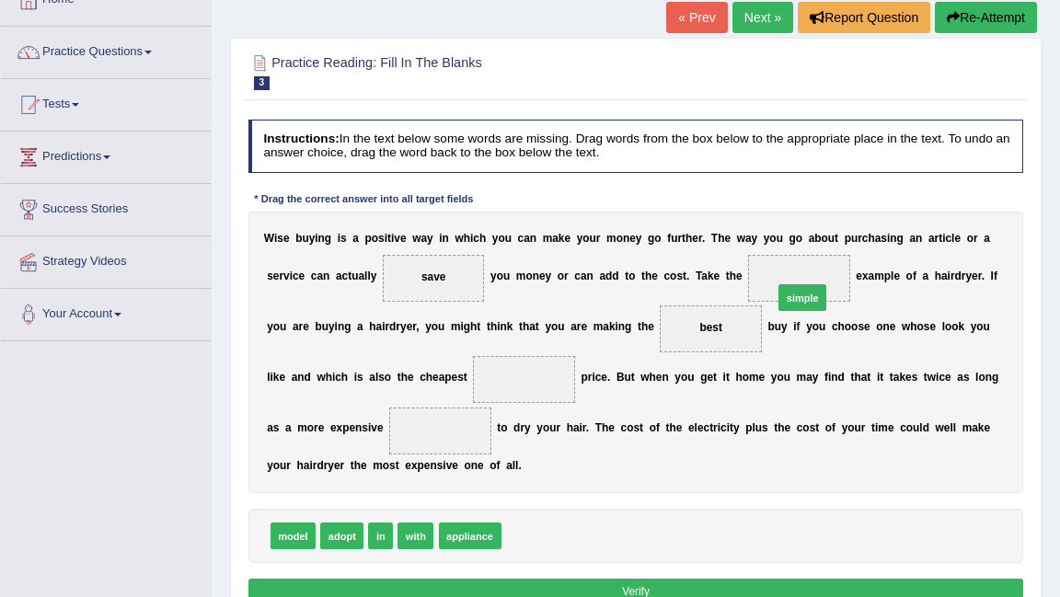
drag, startPoint x: 515, startPoint y: 539, endPoint x: 836, endPoint y: 259, distance: 425.8
drag, startPoint x: 457, startPoint y: 544, endPoint x: 501, endPoint y: 538, distance: 44.5
drag, startPoint x: 299, startPoint y: 537, endPoint x: 546, endPoint y: 379, distance: 293.7
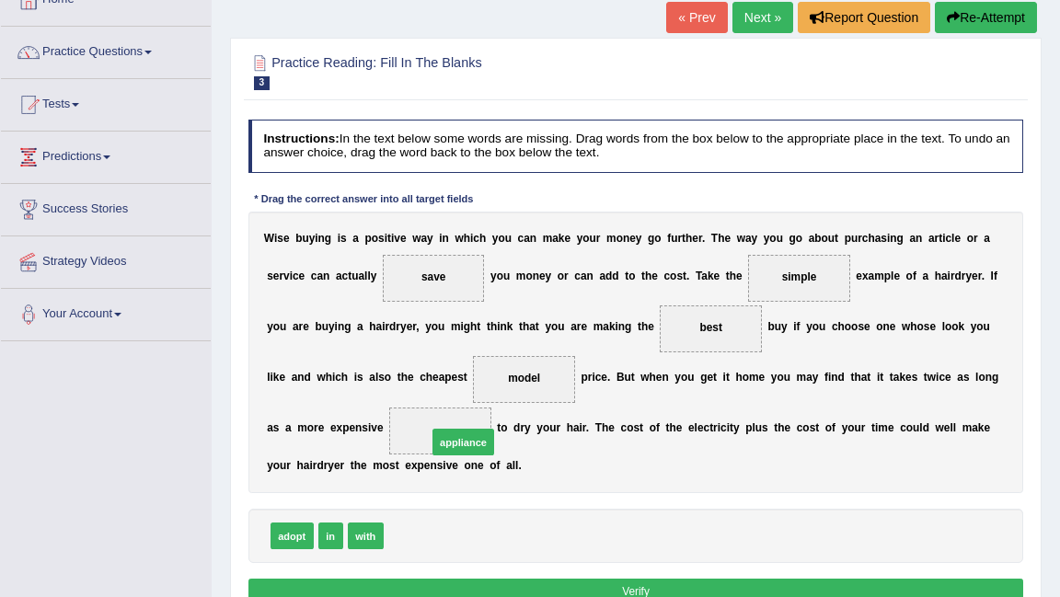
drag, startPoint x: 408, startPoint y: 537, endPoint x: 460, endPoint y: 427, distance: 121.8
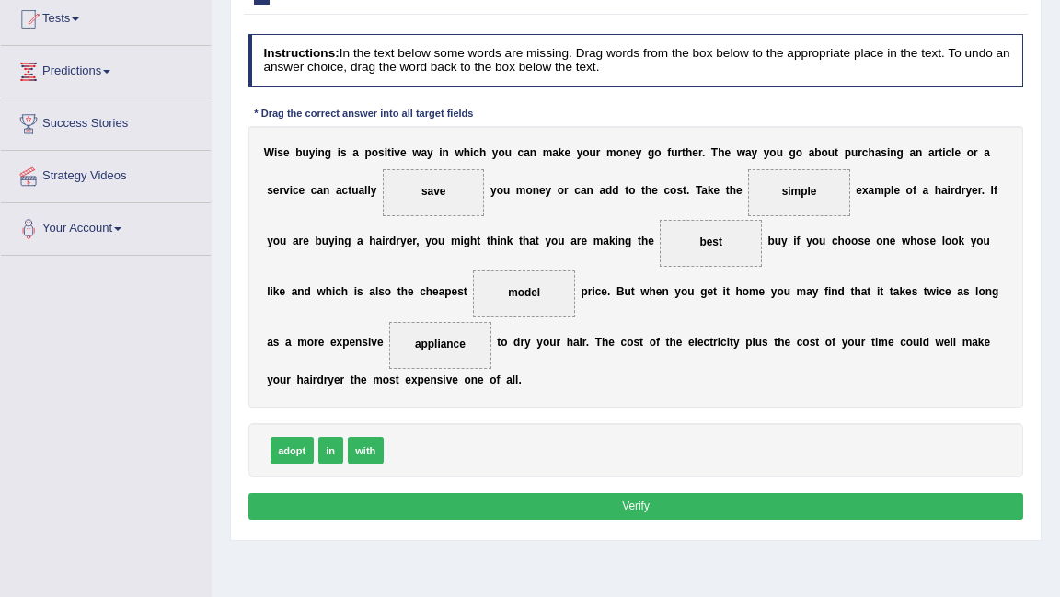
scroll to position [223, 0]
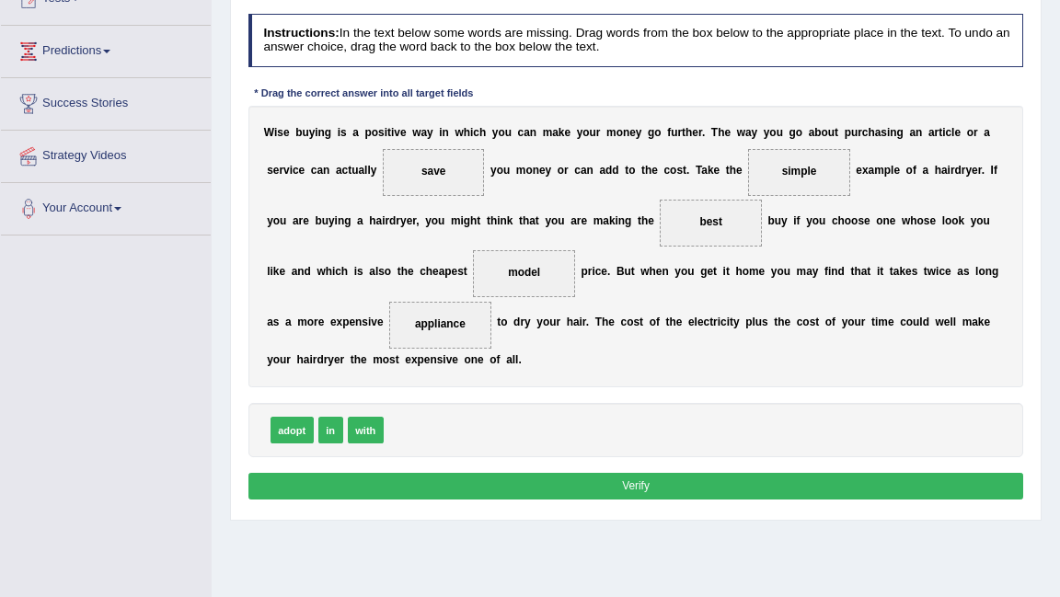
click at [580, 489] on button "Verify" at bounding box center [636, 486] width 776 height 27
